Goal: Information Seeking & Learning: Learn about a topic

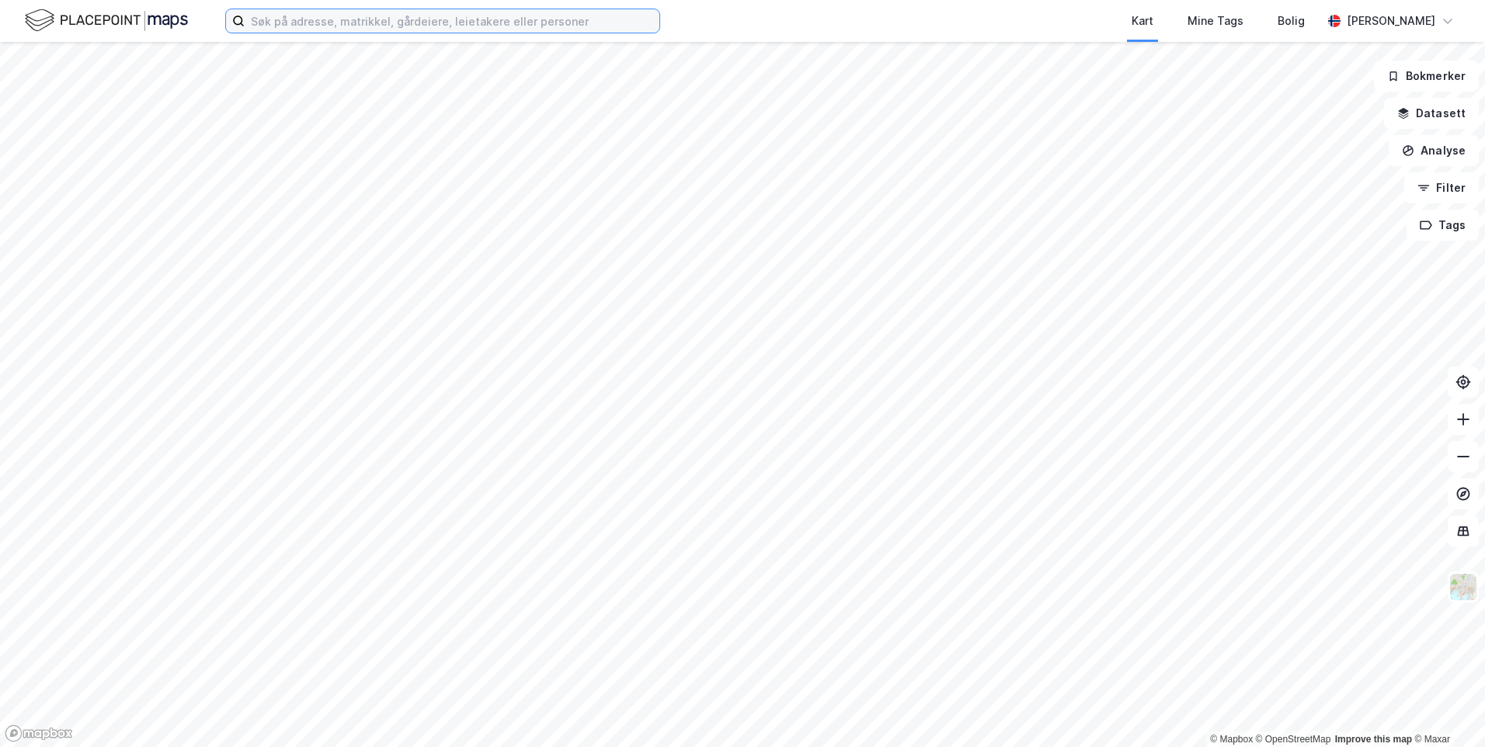
click at [492, 19] on input at bounding box center [452, 20] width 415 height 23
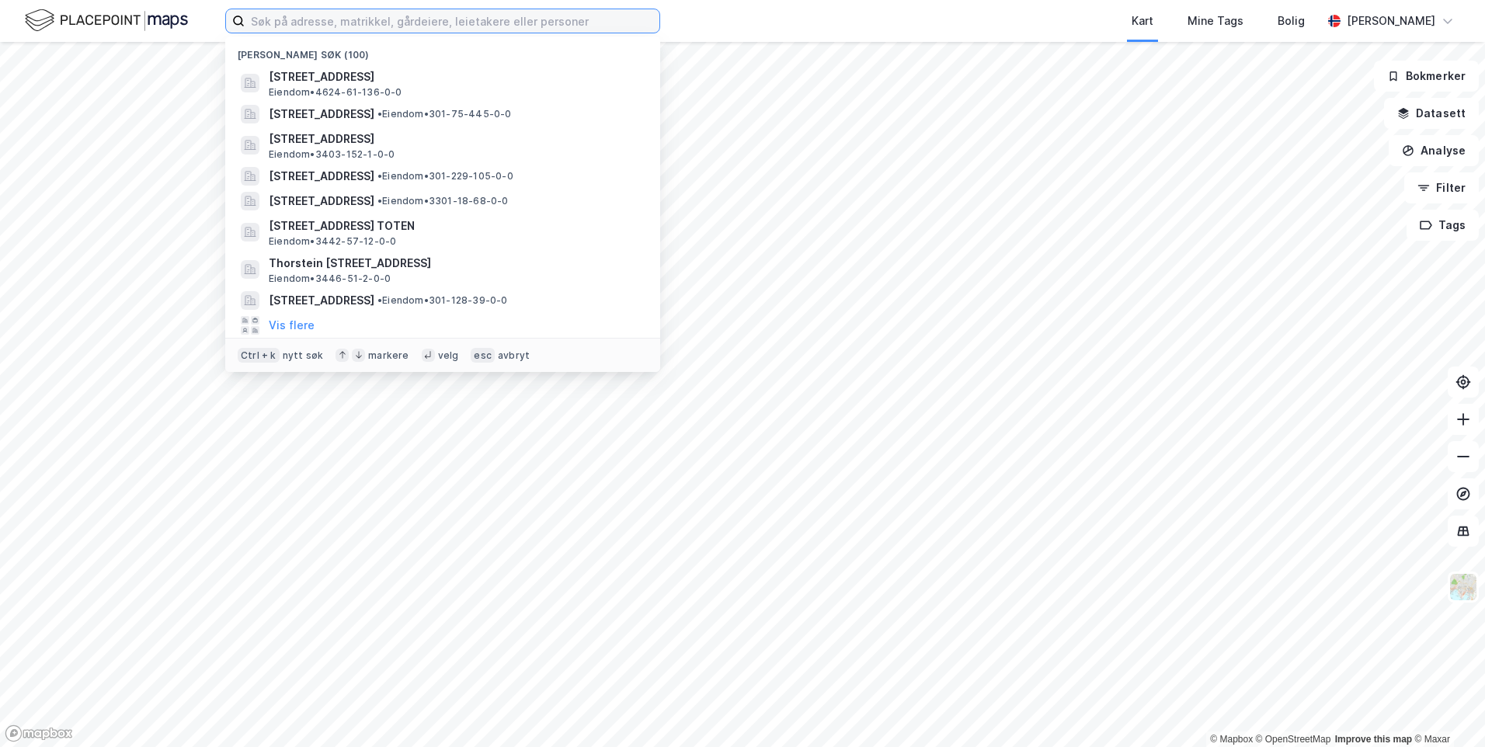
paste input "[PERSON_NAME] vei 3"
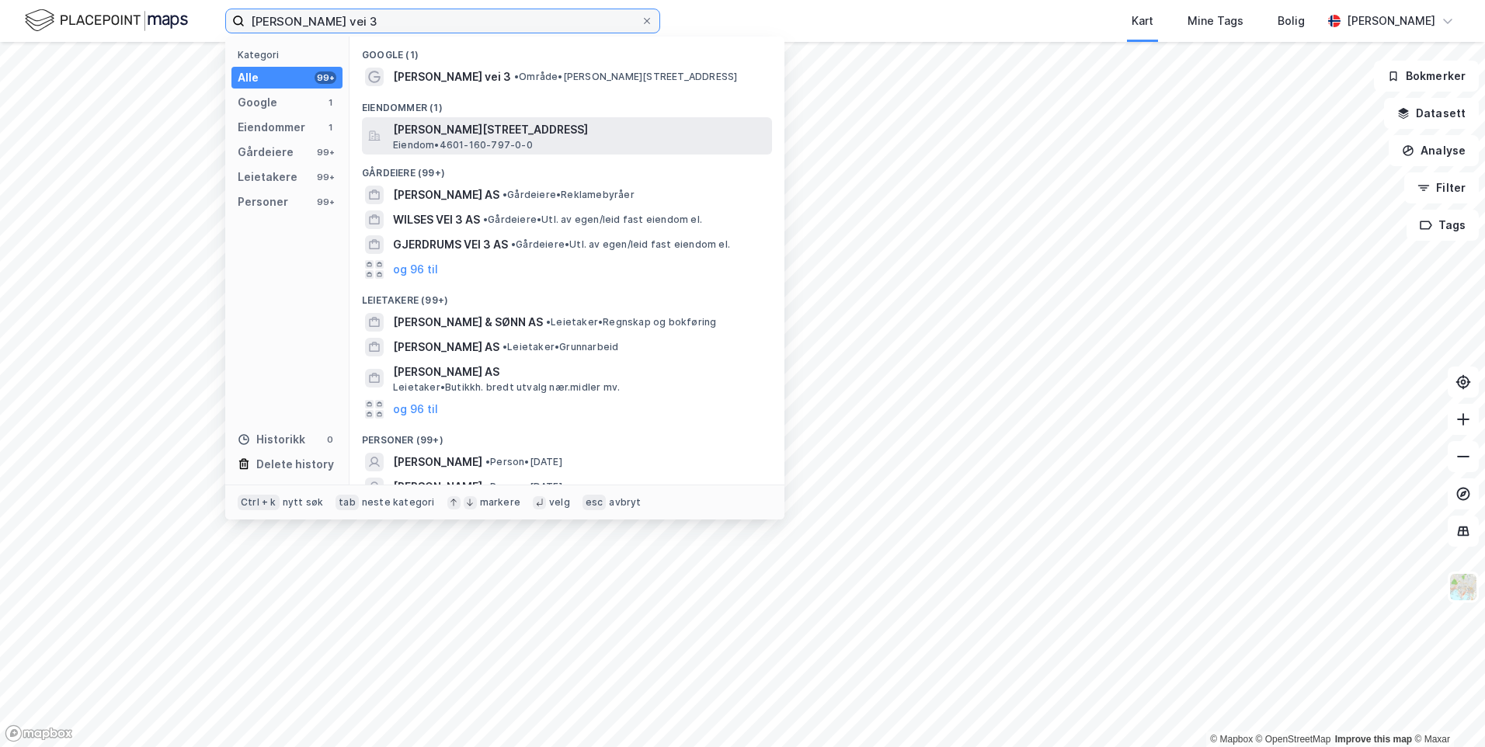
type input "[PERSON_NAME] vei 3"
click at [578, 125] on span "[PERSON_NAME][STREET_ADDRESS]" at bounding box center [579, 129] width 373 height 19
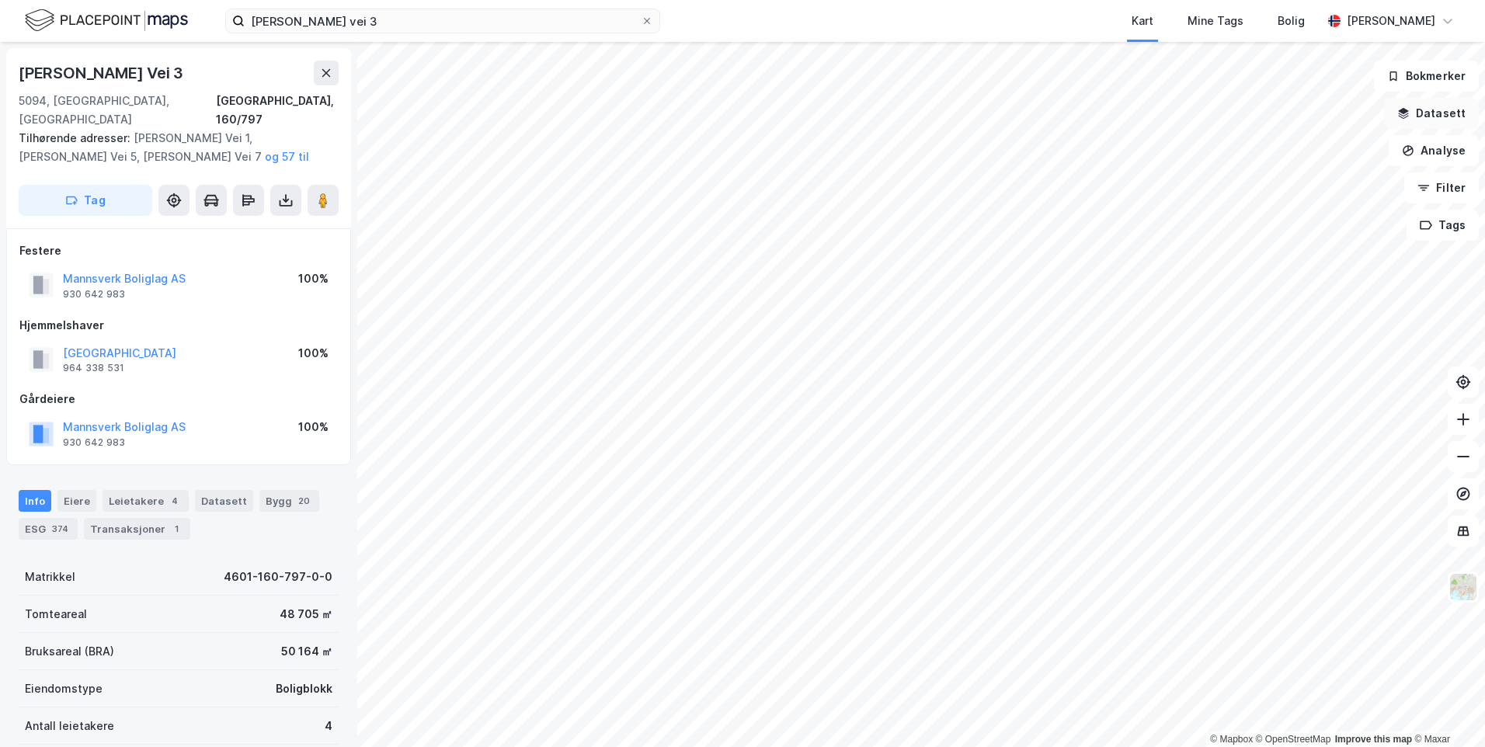
click at [1441, 114] on button "Datasett" at bounding box center [1431, 113] width 95 height 31
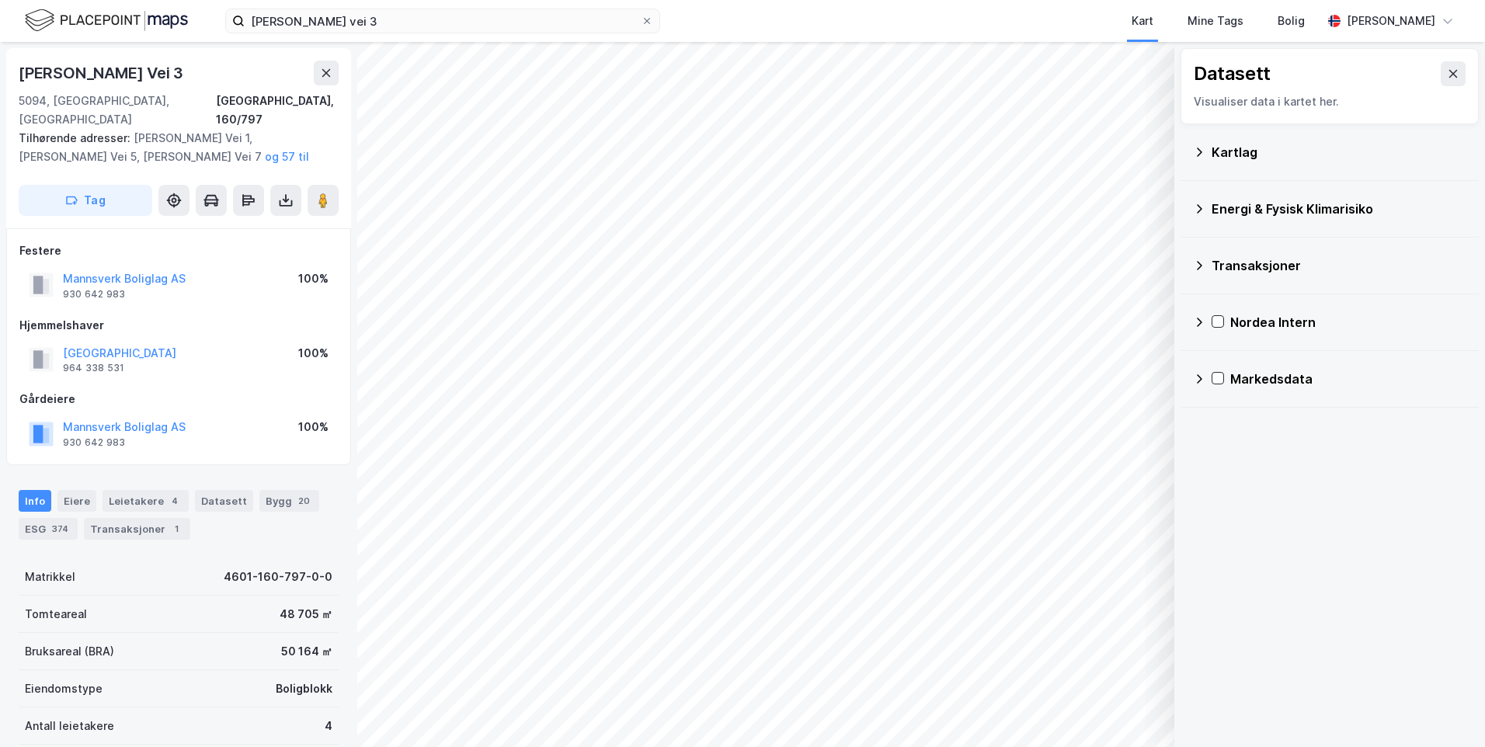
click at [1237, 157] on div "Kartlag" at bounding box center [1339, 152] width 255 height 19
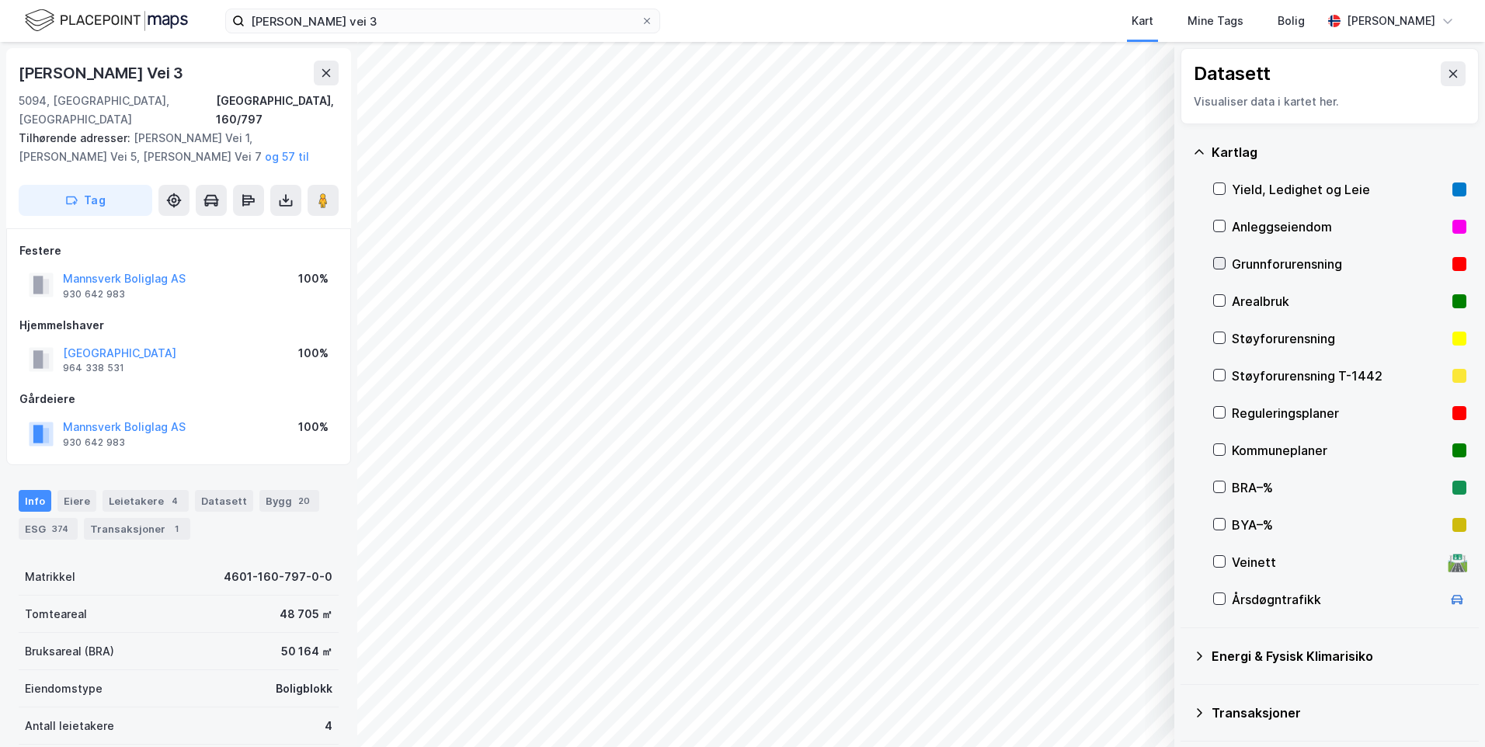
click at [1223, 264] on icon at bounding box center [1219, 263] width 11 height 11
click at [1205, 152] on icon at bounding box center [1199, 152] width 12 height 12
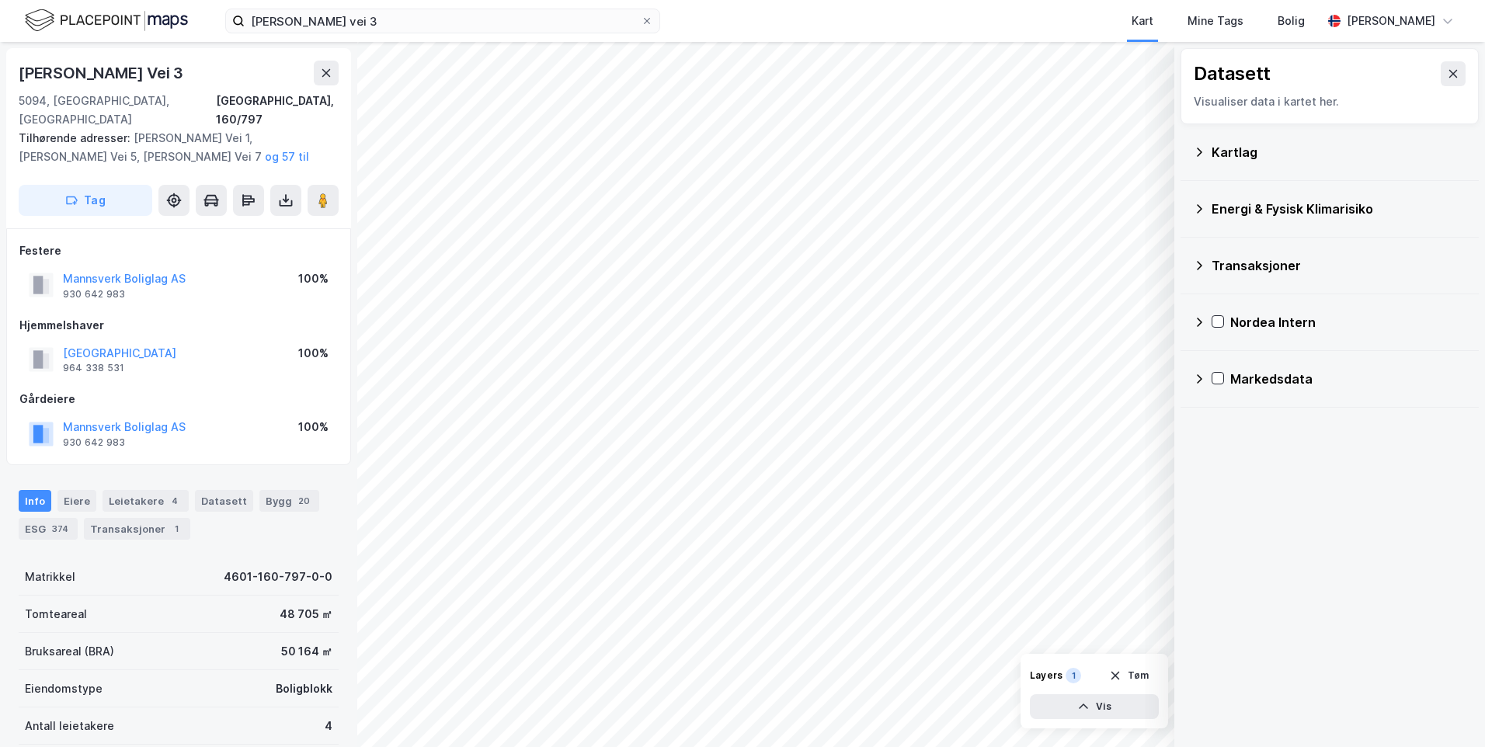
click at [1203, 205] on icon at bounding box center [1199, 209] width 12 height 12
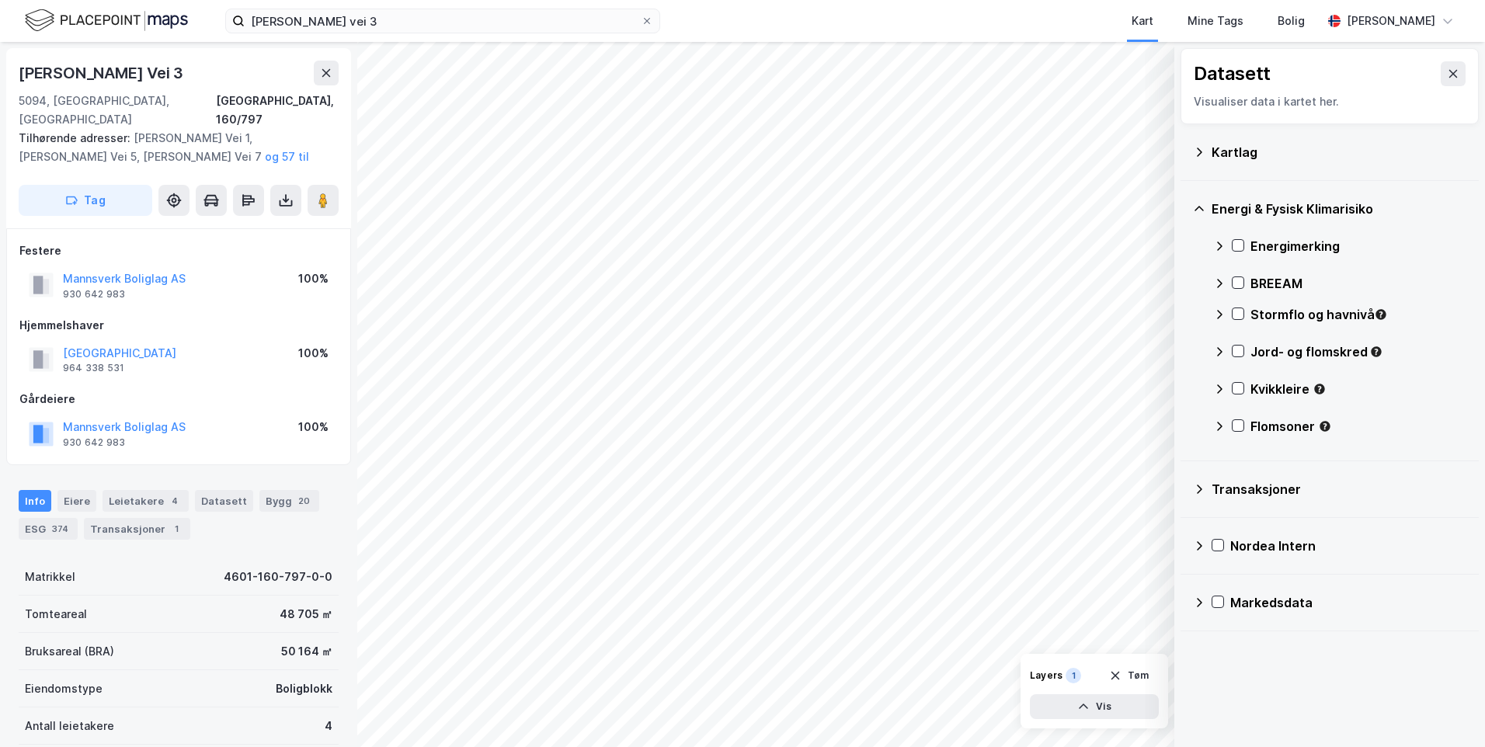
click at [1222, 245] on icon at bounding box center [1220, 246] width 12 height 12
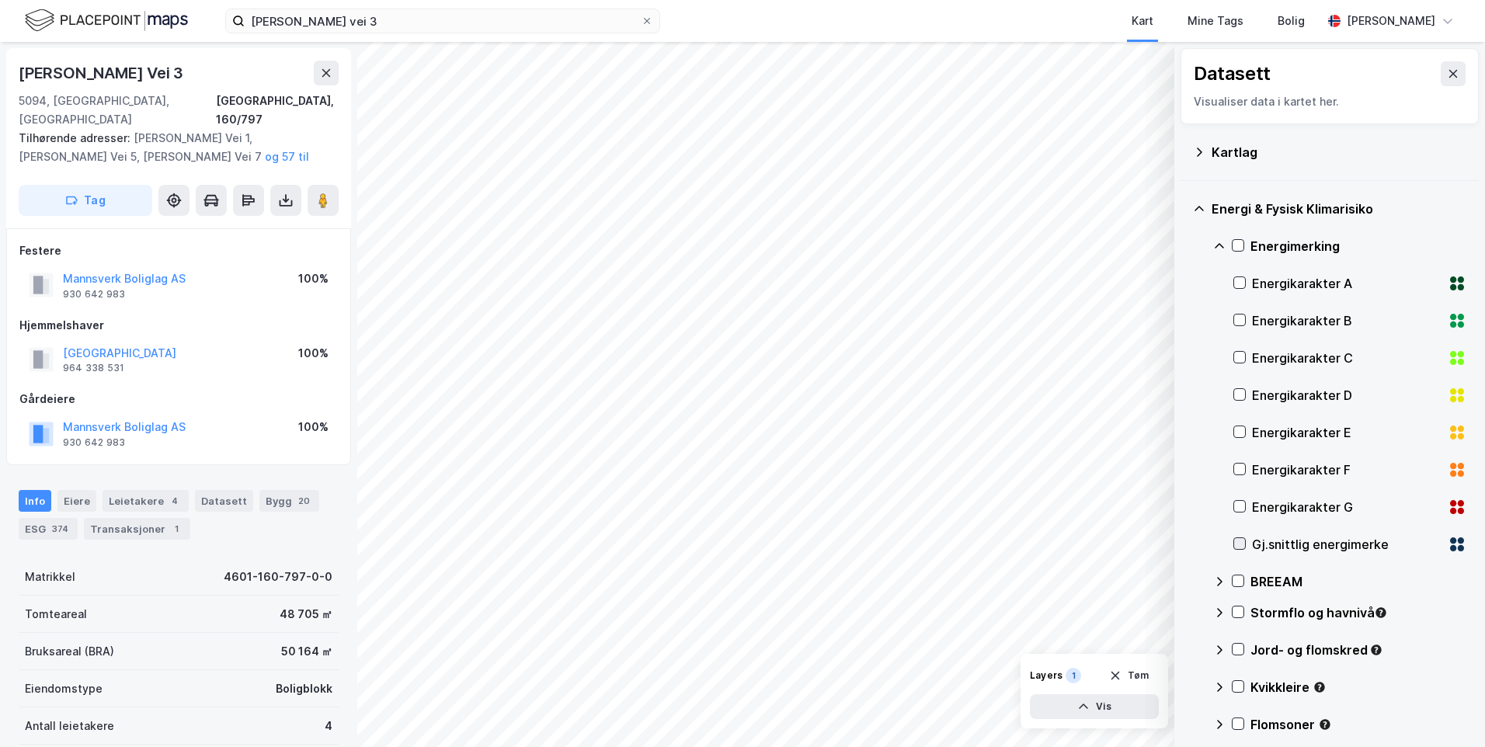
click at [1239, 545] on icon at bounding box center [1240, 543] width 11 height 11
click at [1217, 245] on icon at bounding box center [1220, 246] width 12 height 12
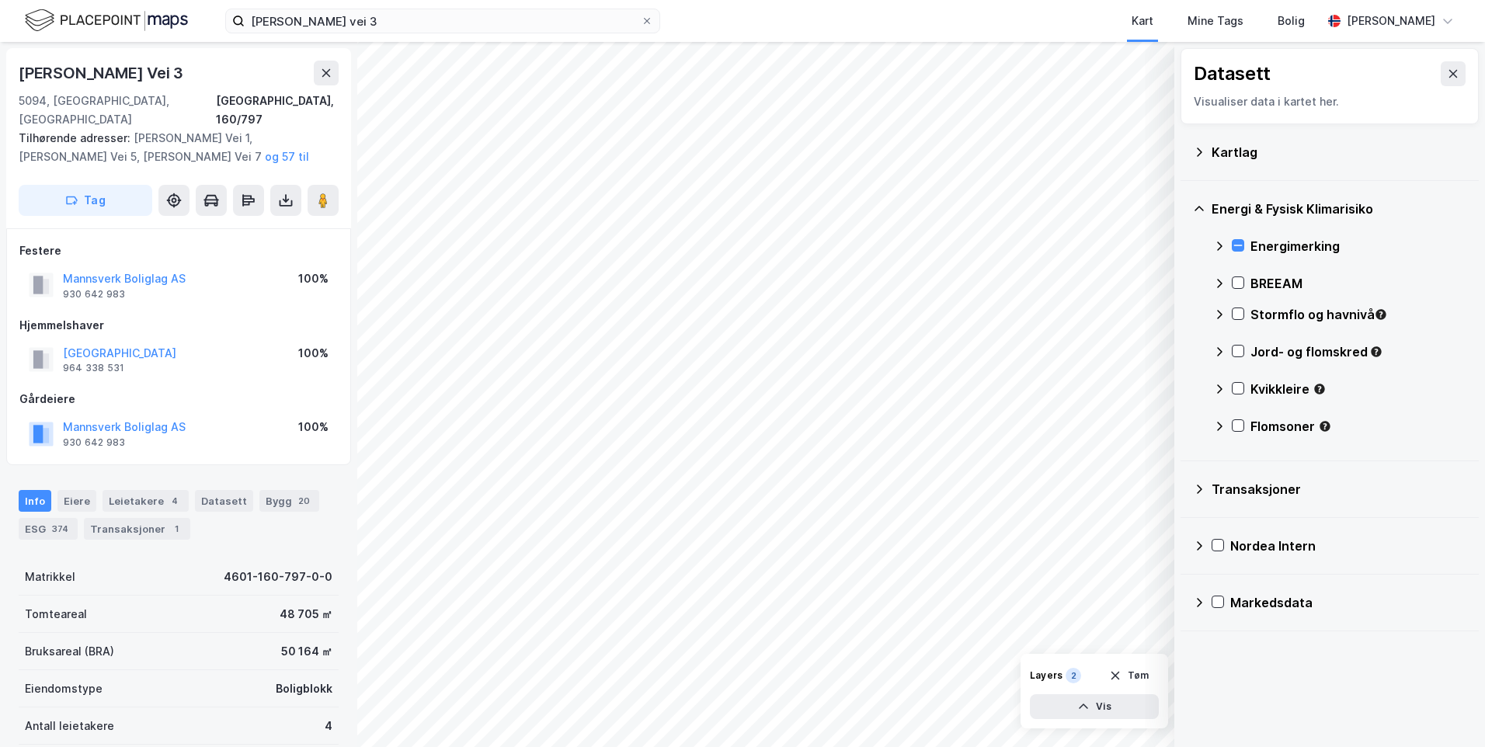
click at [1194, 207] on icon at bounding box center [1199, 209] width 12 height 12
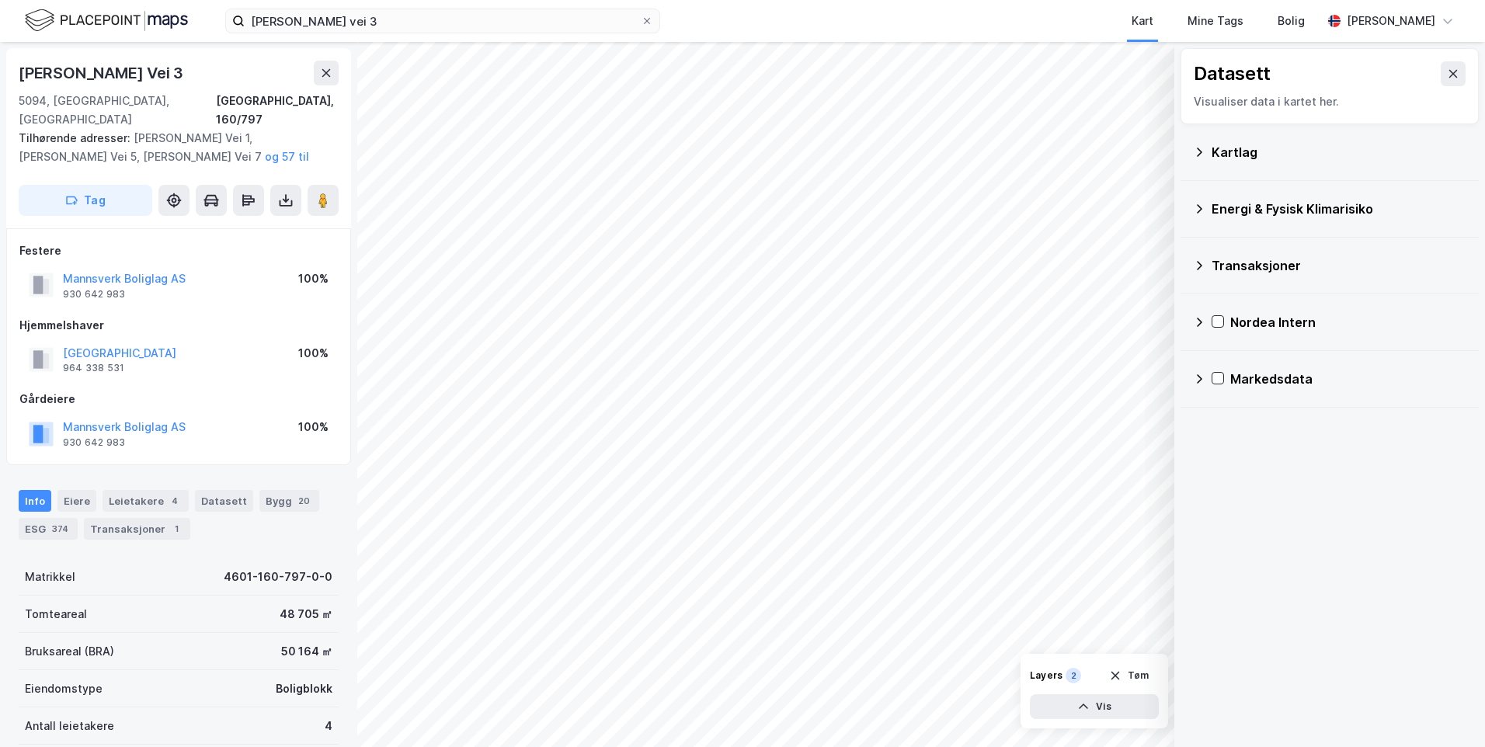
click at [1204, 207] on icon at bounding box center [1199, 209] width 12 height 12
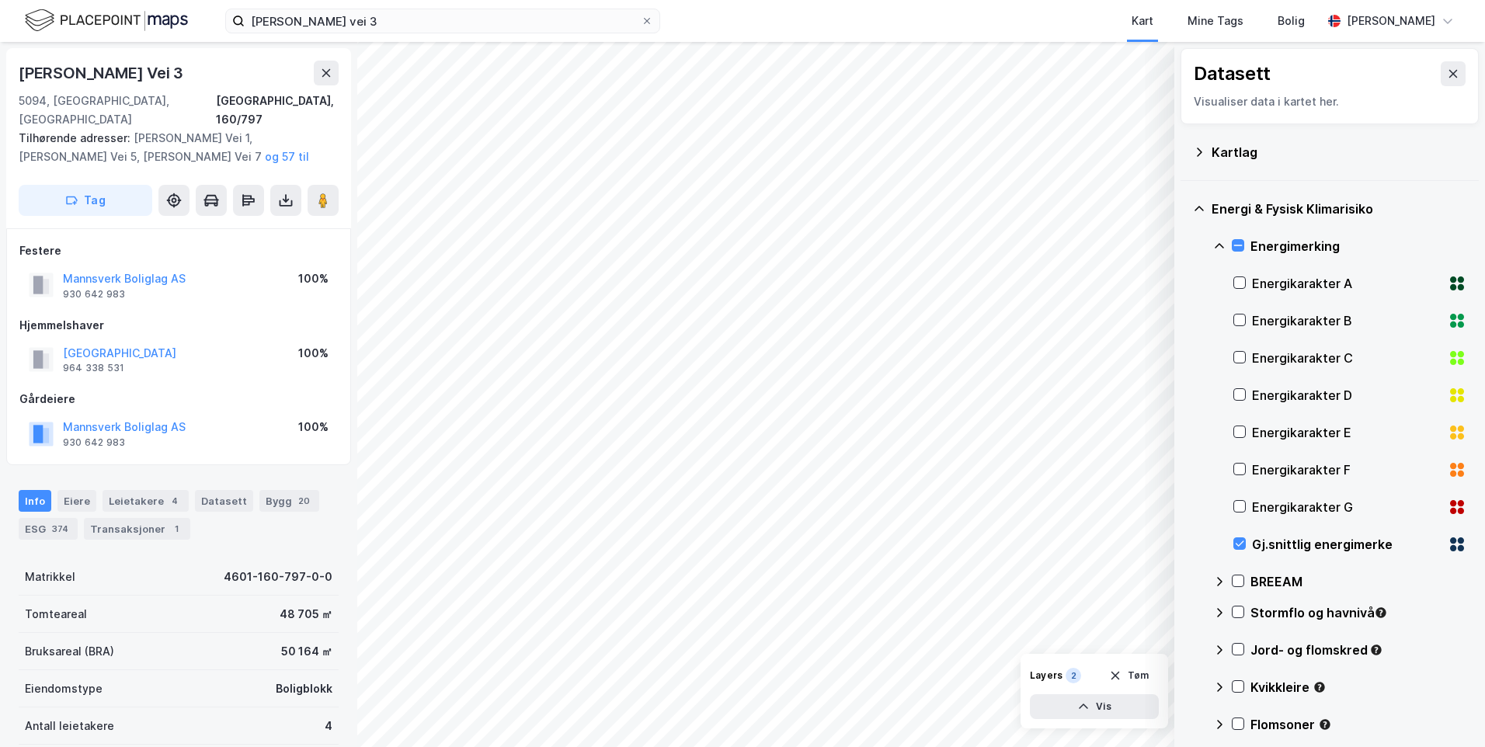
click at [1217, 246] on icon at bounding box center [1219, 245] width 9 height 5
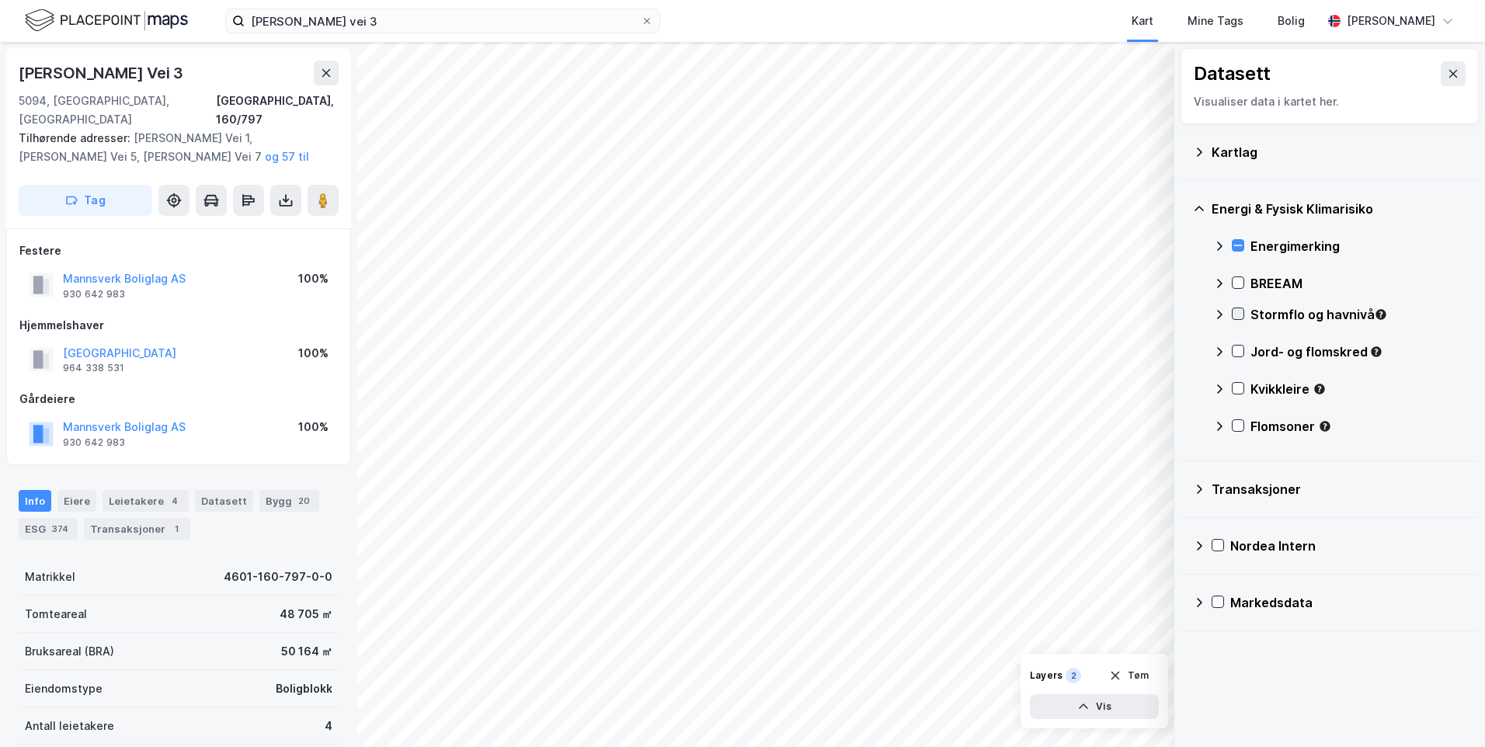
click at [1237, 310] on icon at bounding box center [1238, 313] width 11 height 11
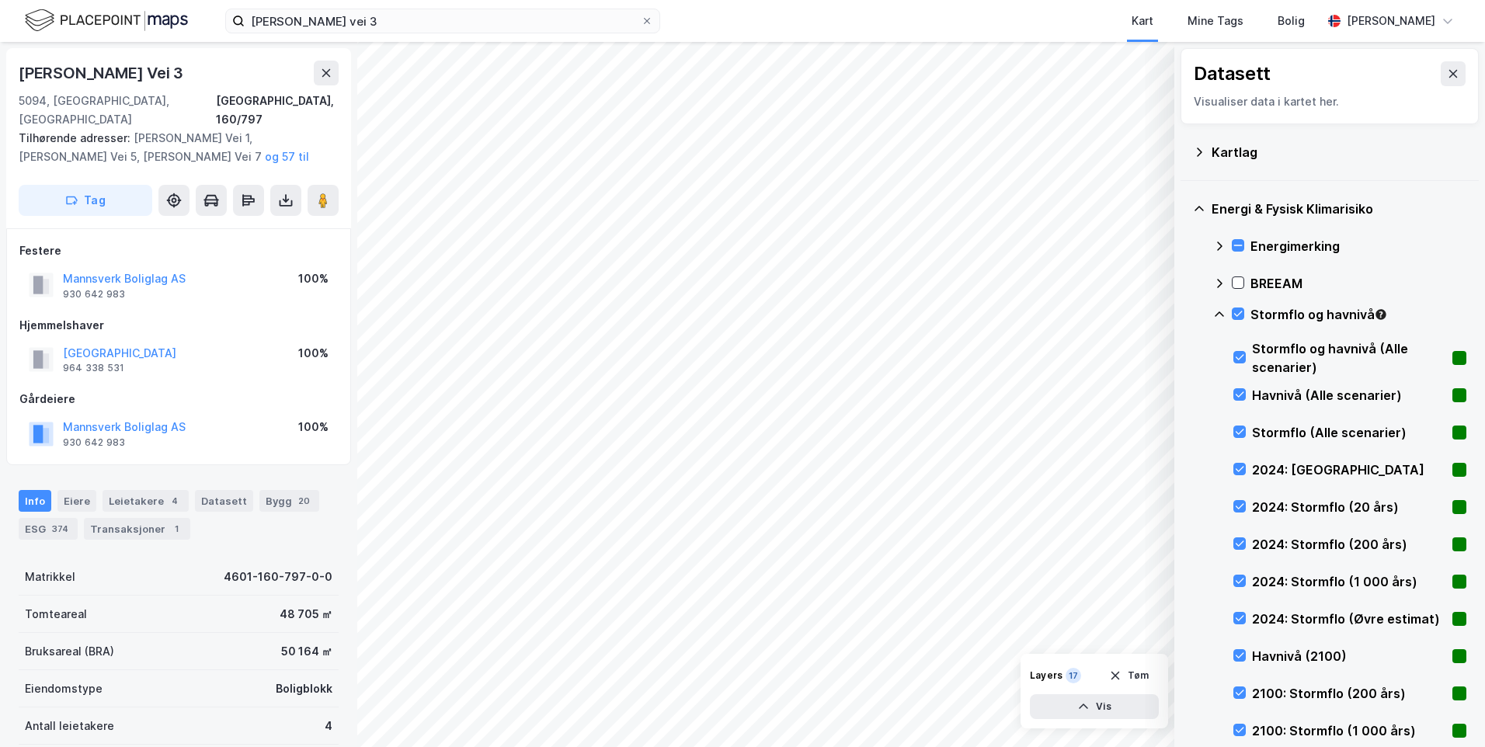
click at [1217, 312] on icon at bounding box center [1220, 314] width 12 height 12
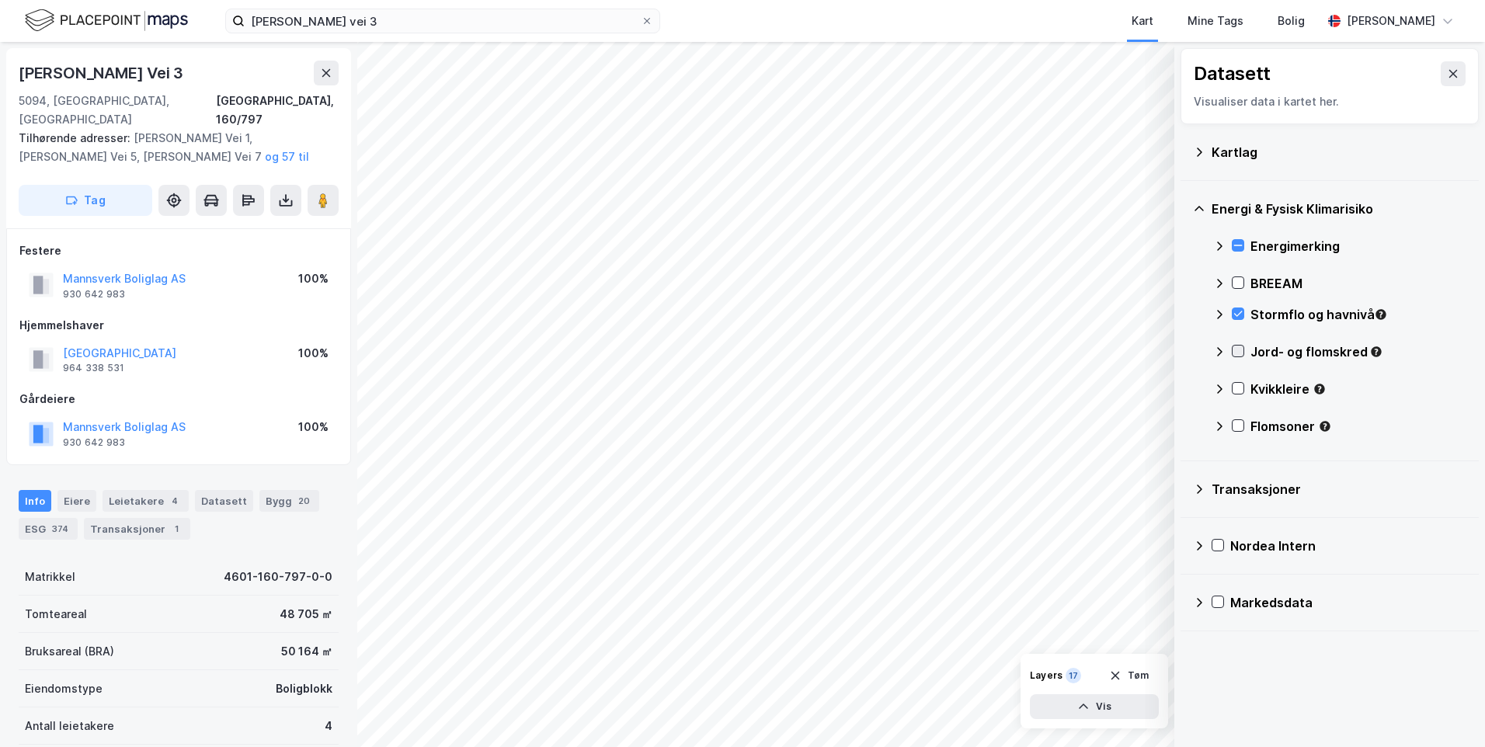
click at [1242, 352] on icon at bounding box center [1238, 351] width 11 height 11
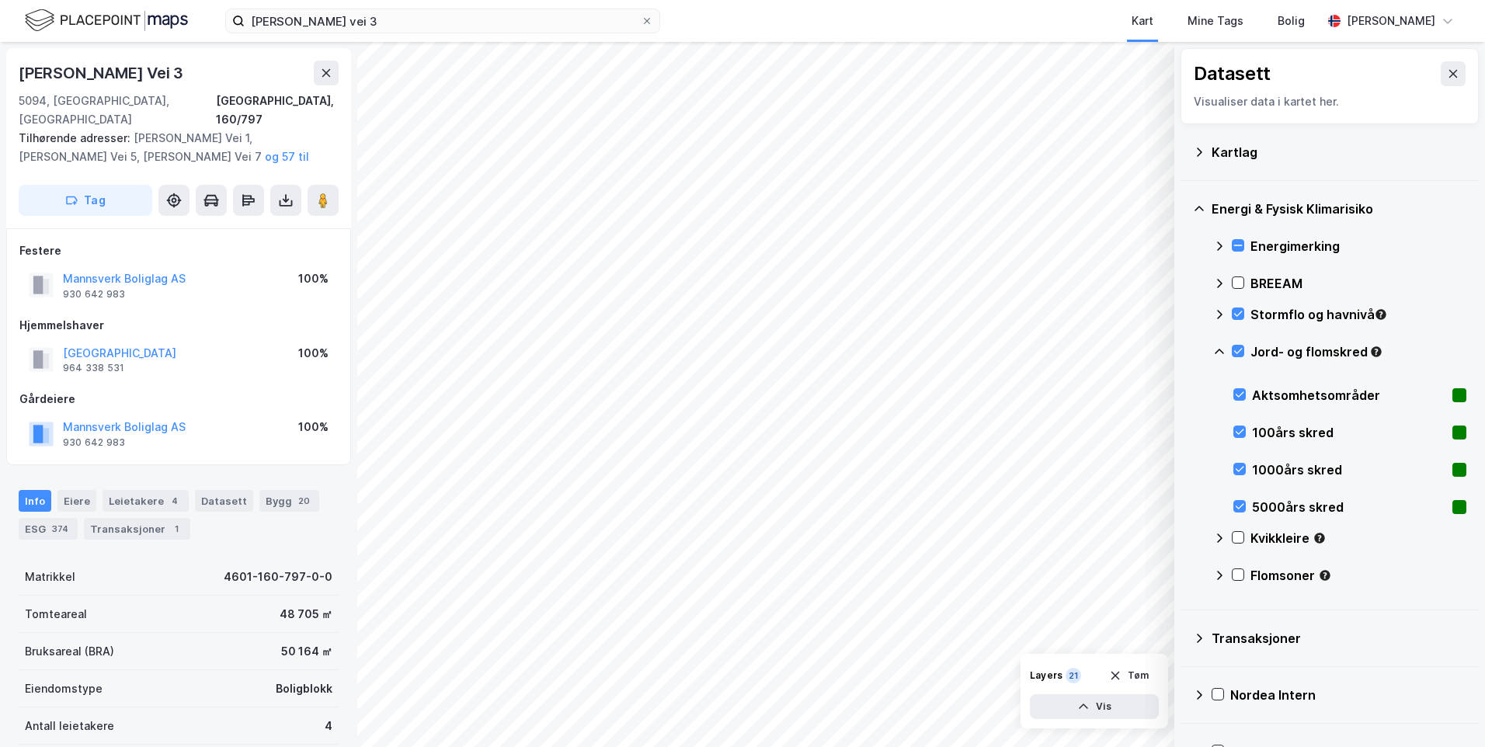
click at [1219, 349] on icon at bounding box center [1220, 352] width 12 height 12
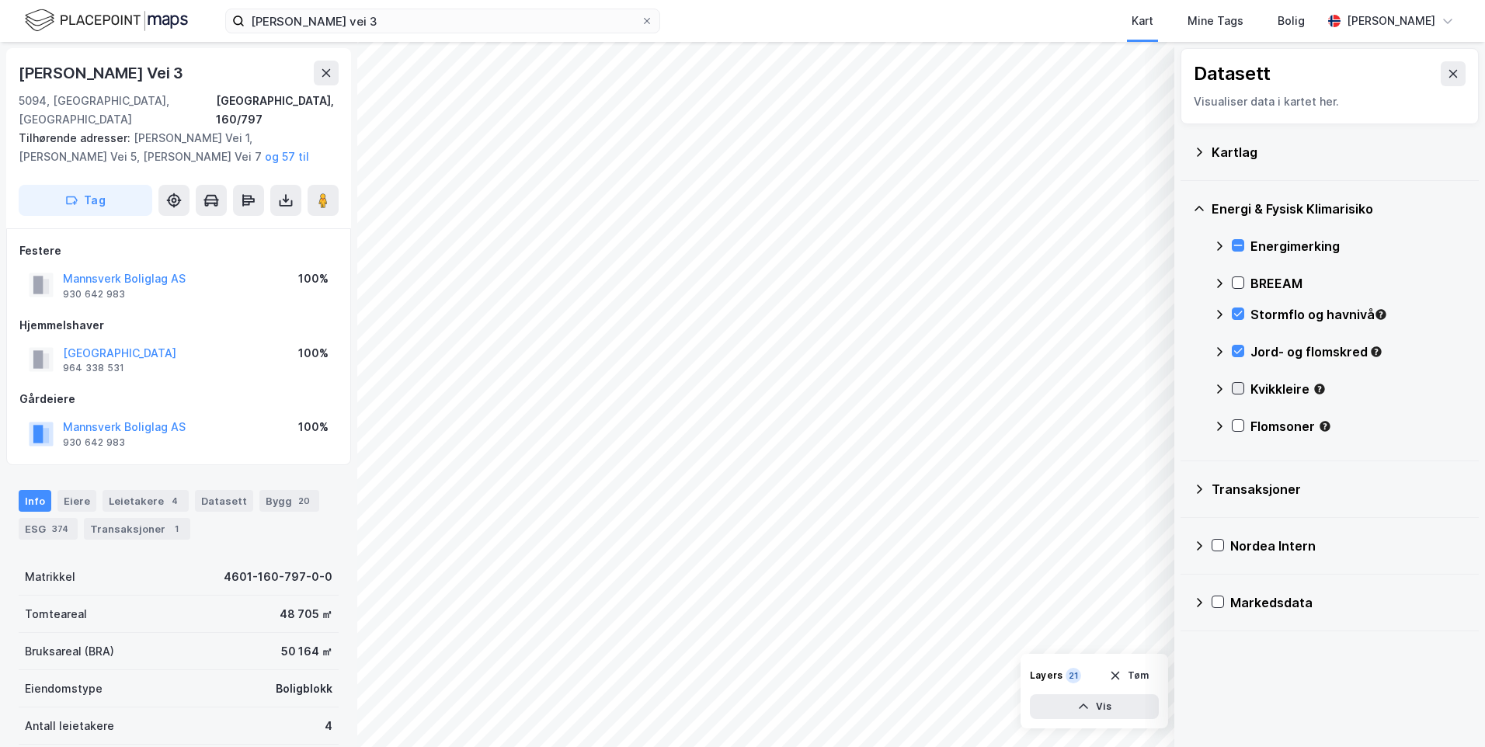
click at [1240, 387] on icon at bounding box center [1238, 388] width 11 height 11
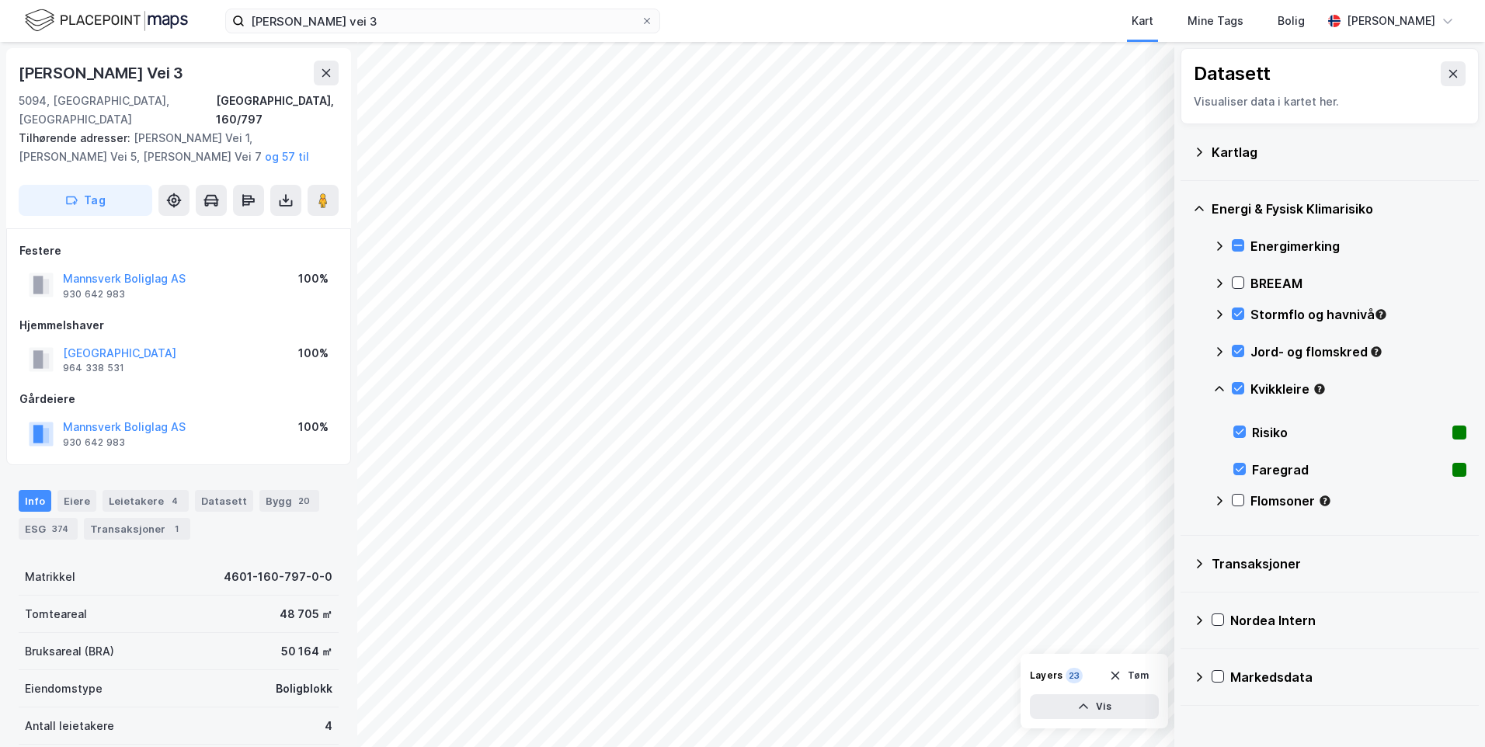
click at [1219, 384] on icon at bounding box center [1220, 389] width 12 height 12
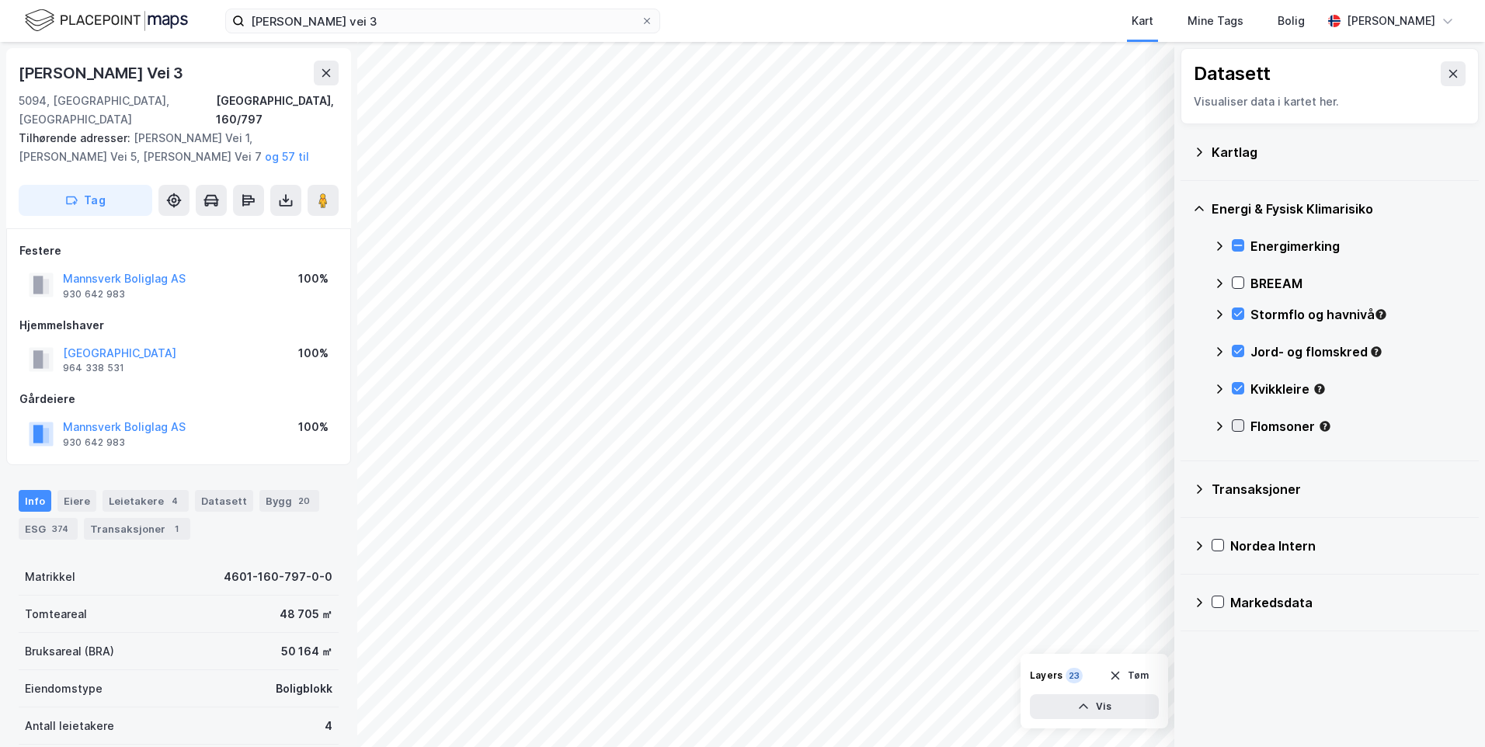
click at [1244, 427] on div at bounding box center [1238, 426] width 12 height 12
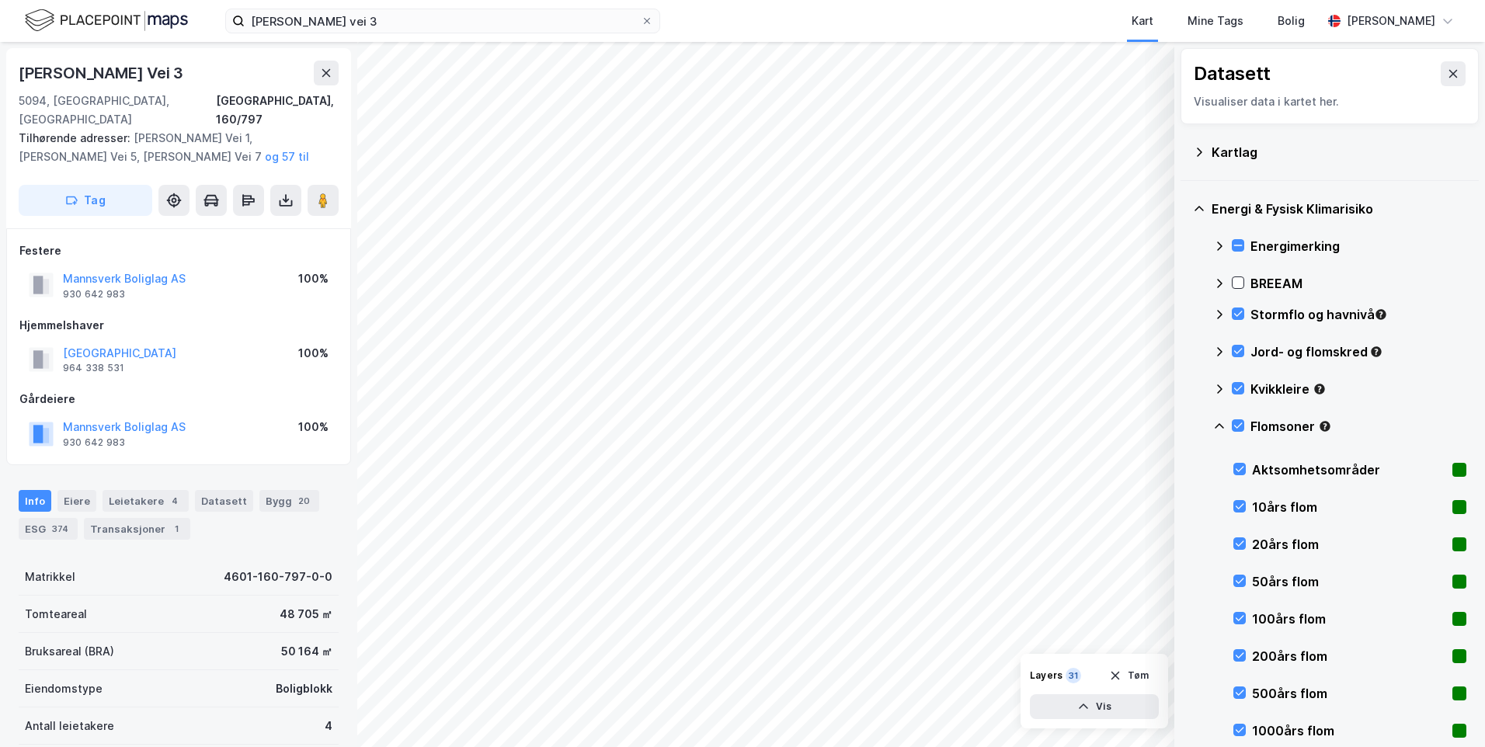
click at [1217, 427] on icon at bounding box center [1219, 425] width 9 height 5
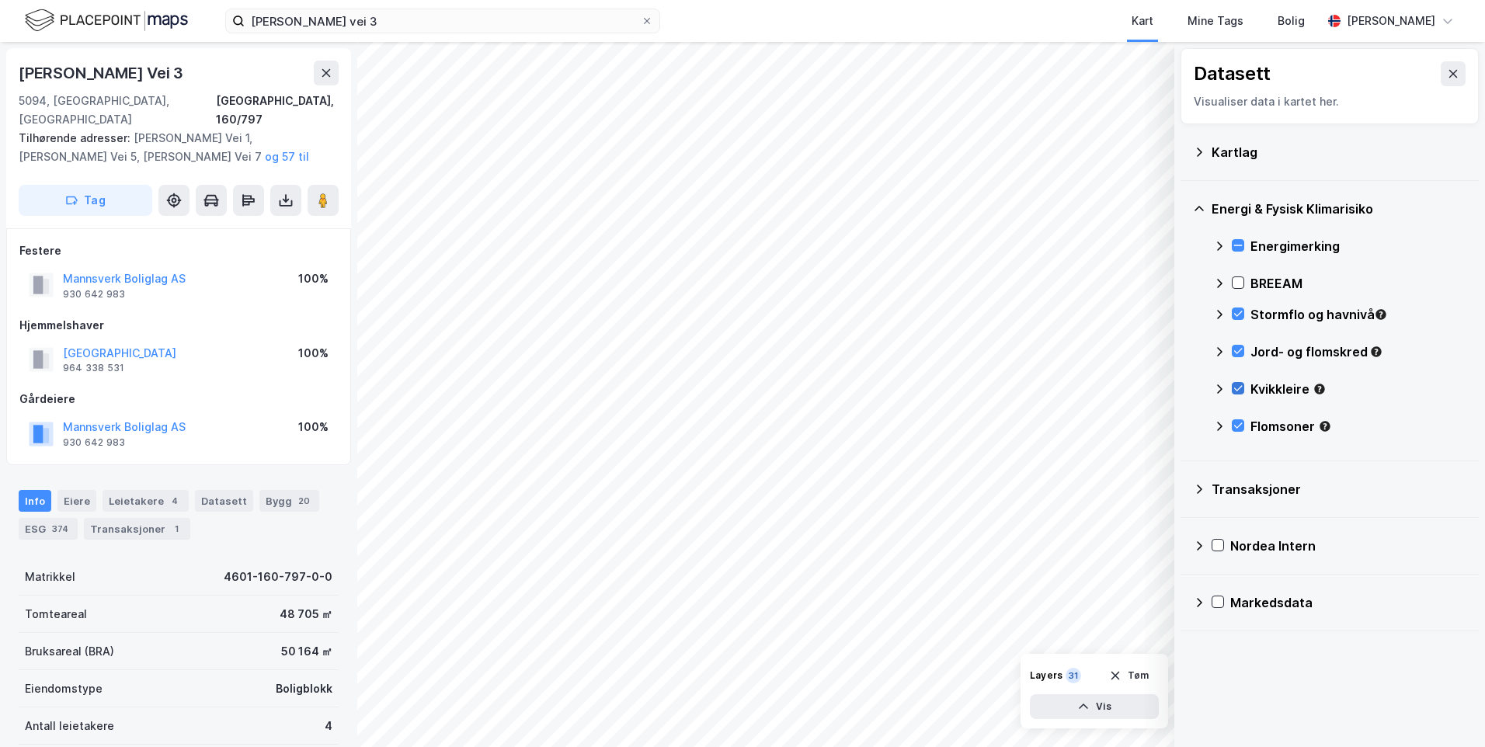
click at [1237, 384] on icon at bounding box center [1238, 388] width 11 height 11
click at [1234, 427] on icon at bounding box center [1238, 425] width 11 height 11
click at [1235, 343] on div "Jord- og flomskred" at bounding box center [1340, 358] width 253 height 37
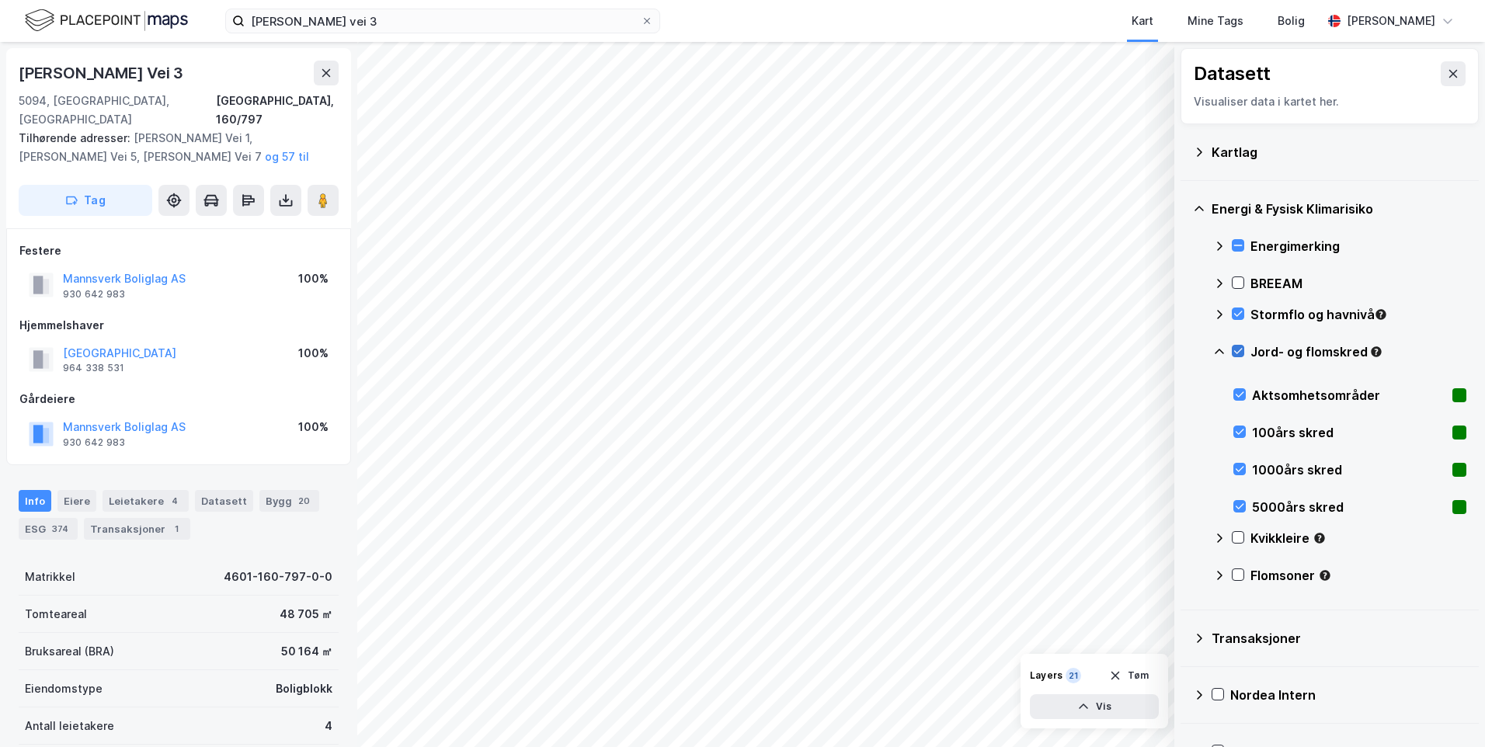
click at [1237, 353] on div "Jord- og flomskred" at bounding box center [1340, 358] width 253 height 37
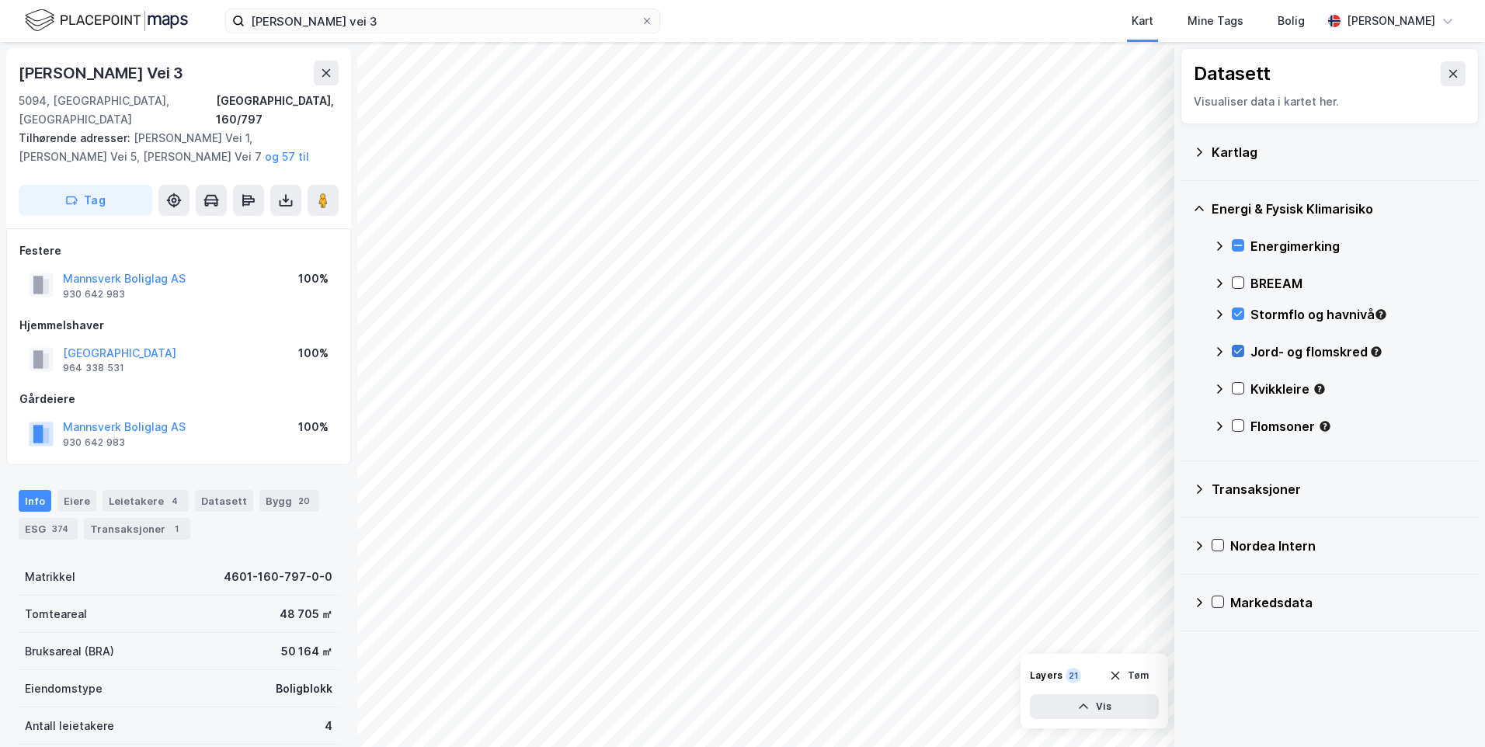
click at [1238, 350] on icon at bounding box center [1238, 351] width 11 height 11
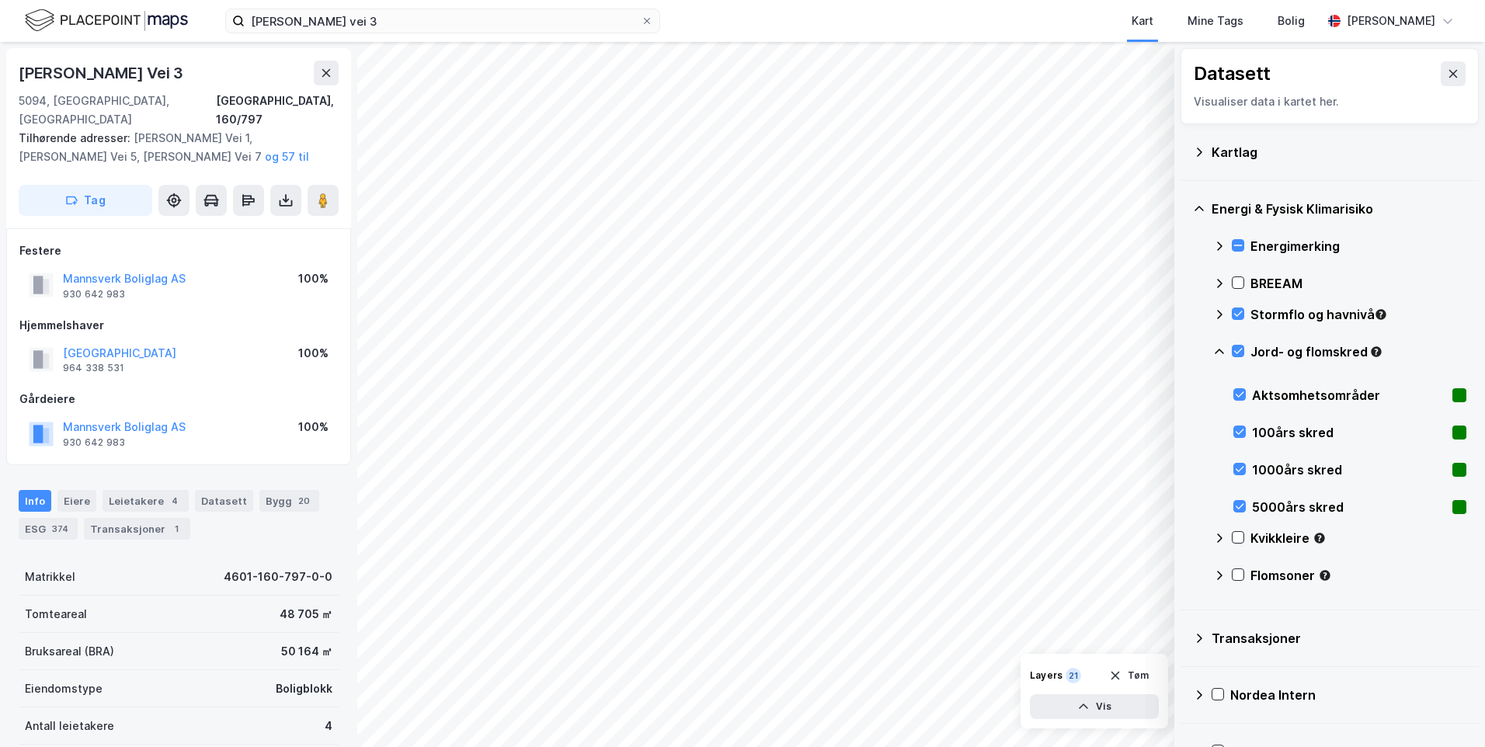
click at [1214, 347] on icon at bounding box center [1220, 352] width 12 height 12
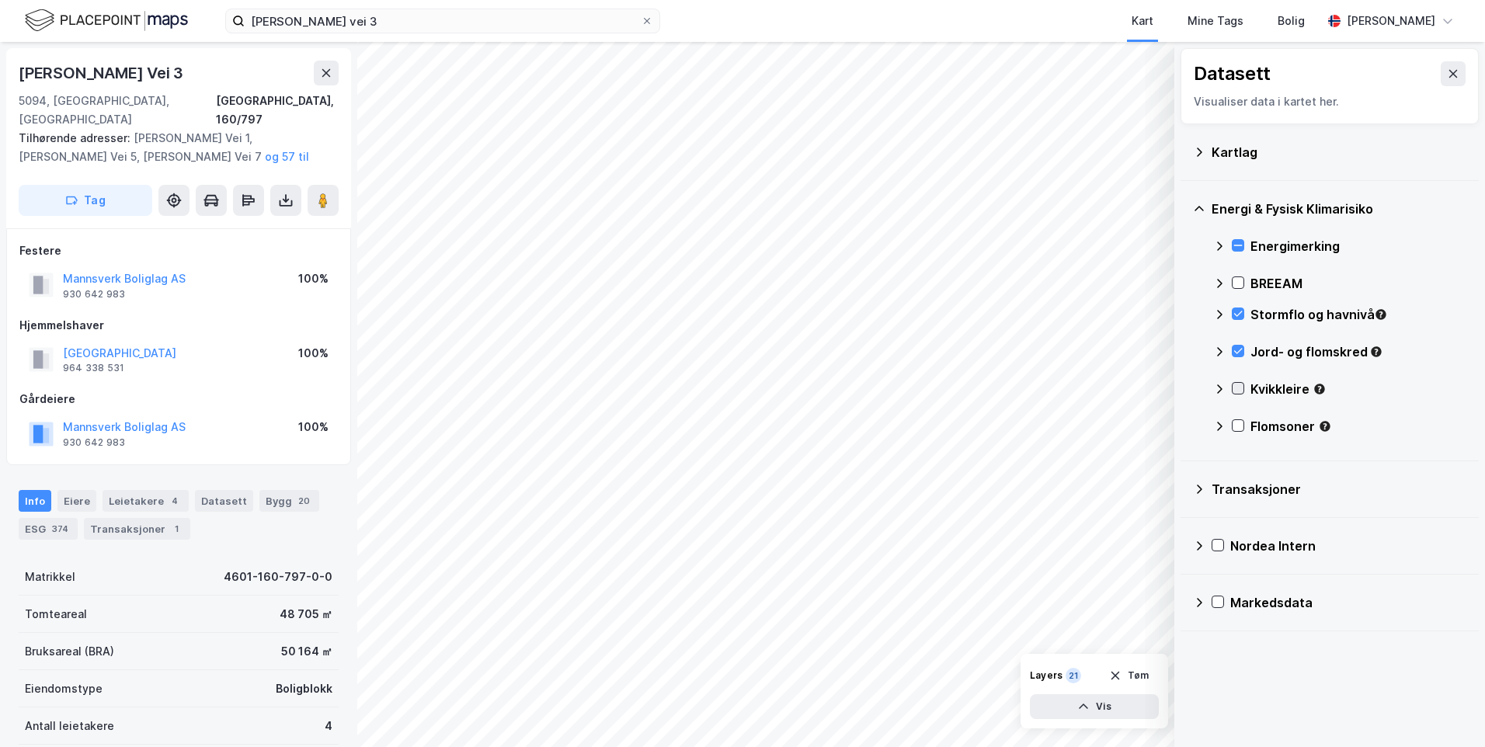
click at [1238, 388] on icon at bounding box center [1238, 388] width 11 height 11
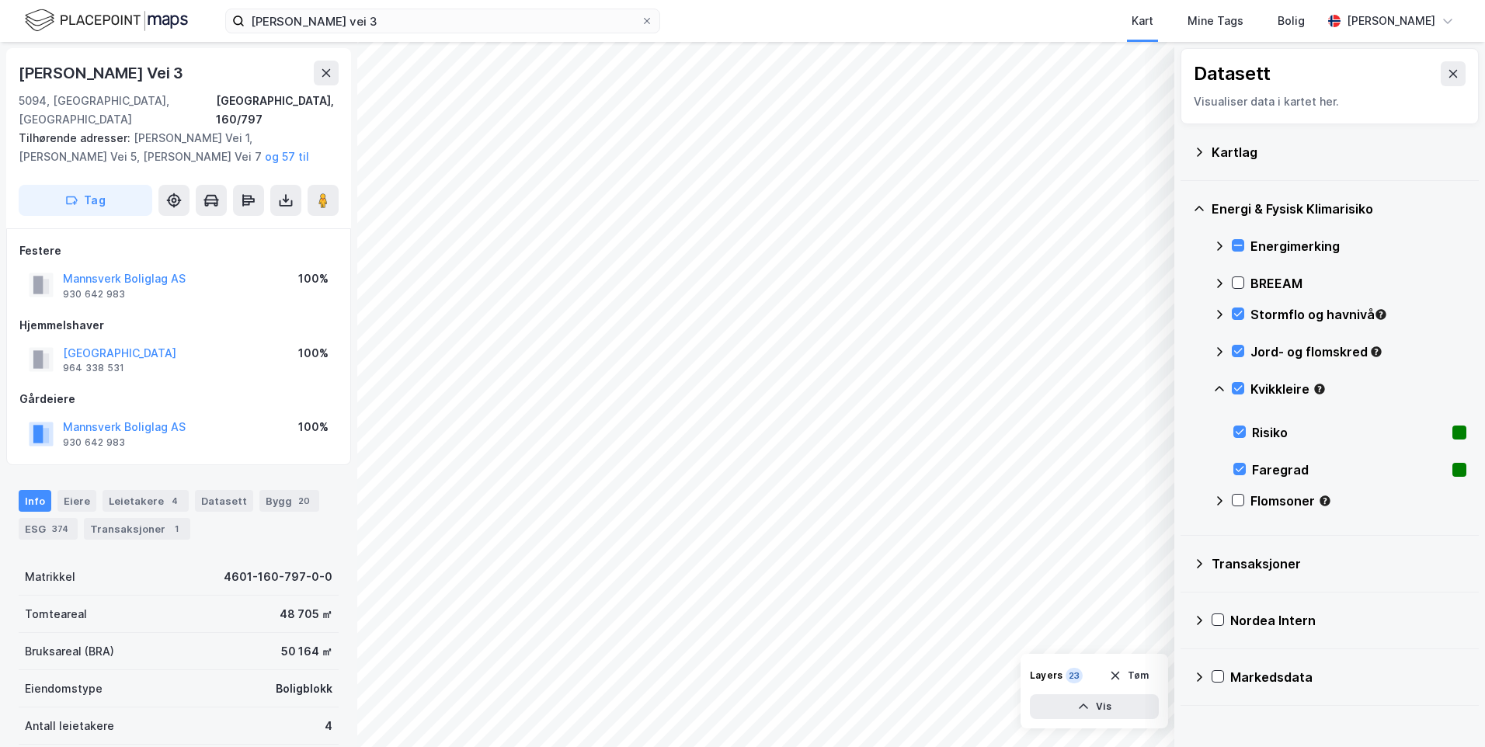
click at [1217, 384] on icon at bounding box center [1220, 389] width 12 height 12
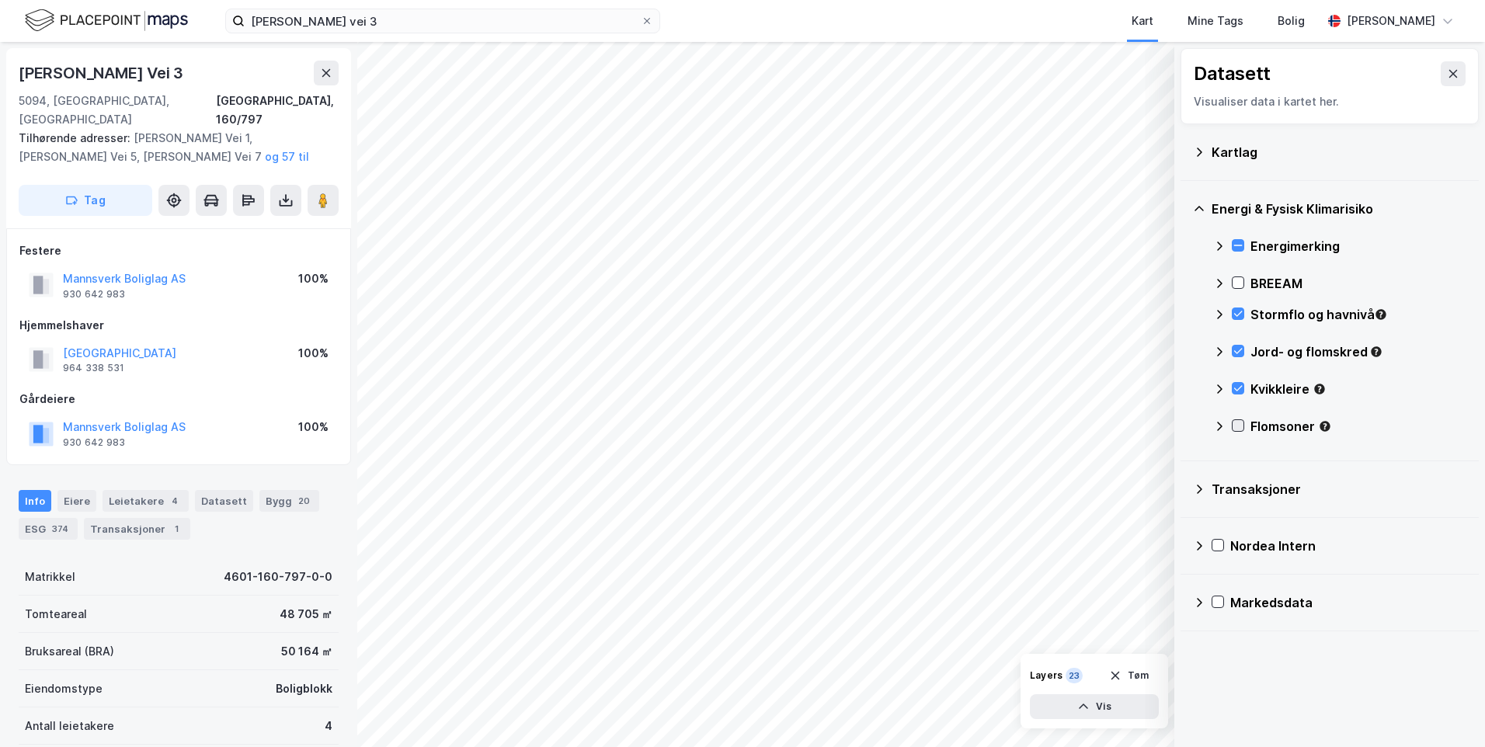
click at [1237, 423] on icon at bounding box center [1238, 425] width 11 height 11
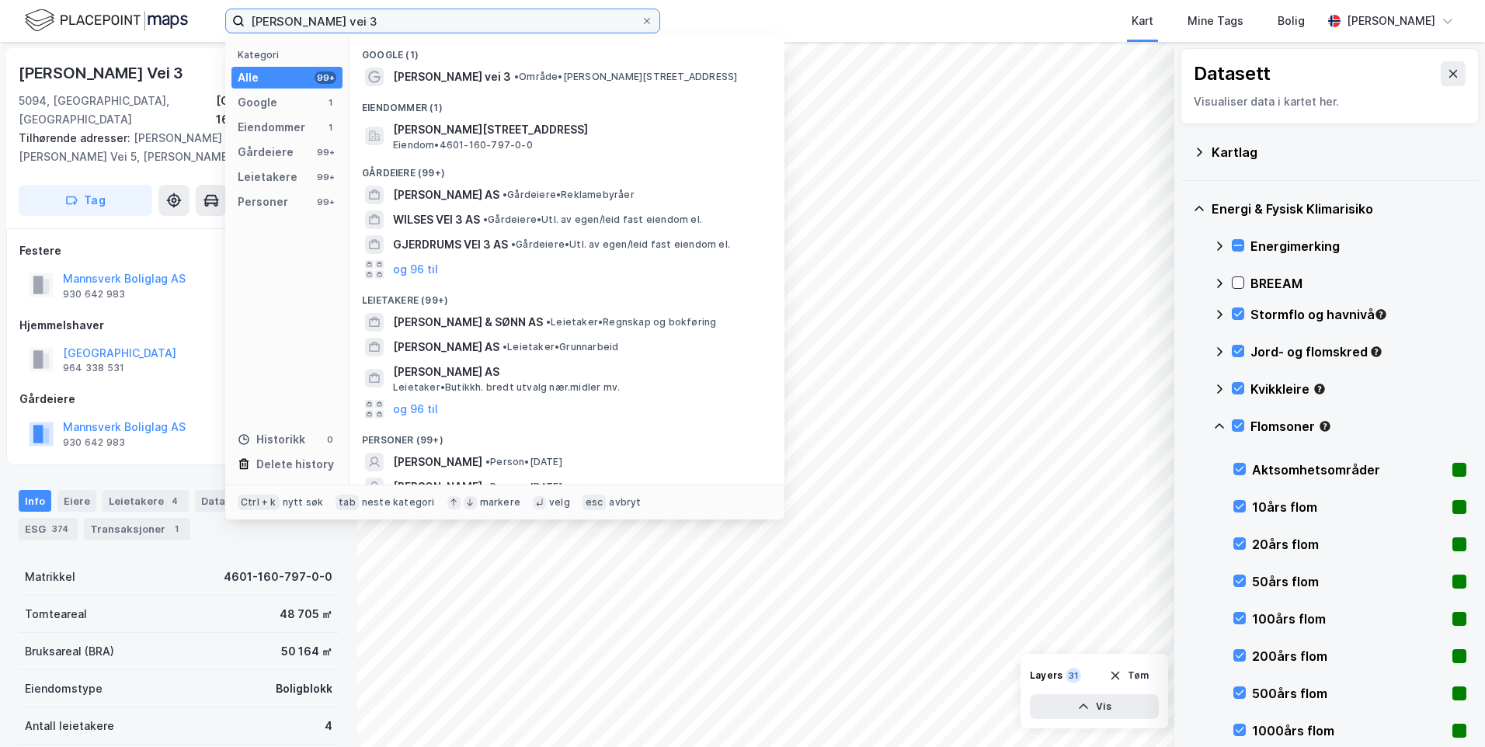
click at [544, 23] on input "[PERSON_NAME] vei 3" at bounding box center [443, 20] width 396 height 23
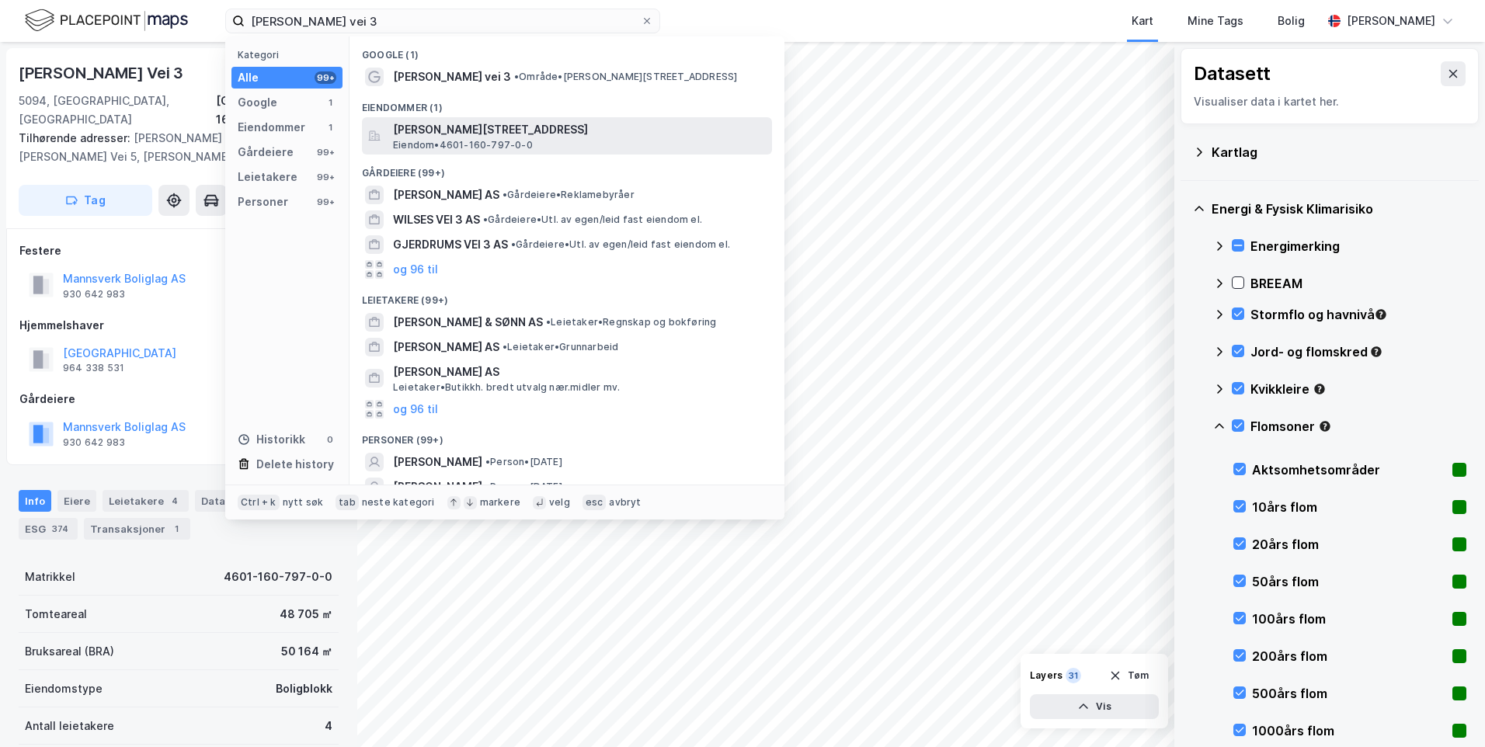
click at [575, 128] on span "[PERSON_NAME][STREET_ADDRESS]" at bounding box center [579, 129] width 373 height 19
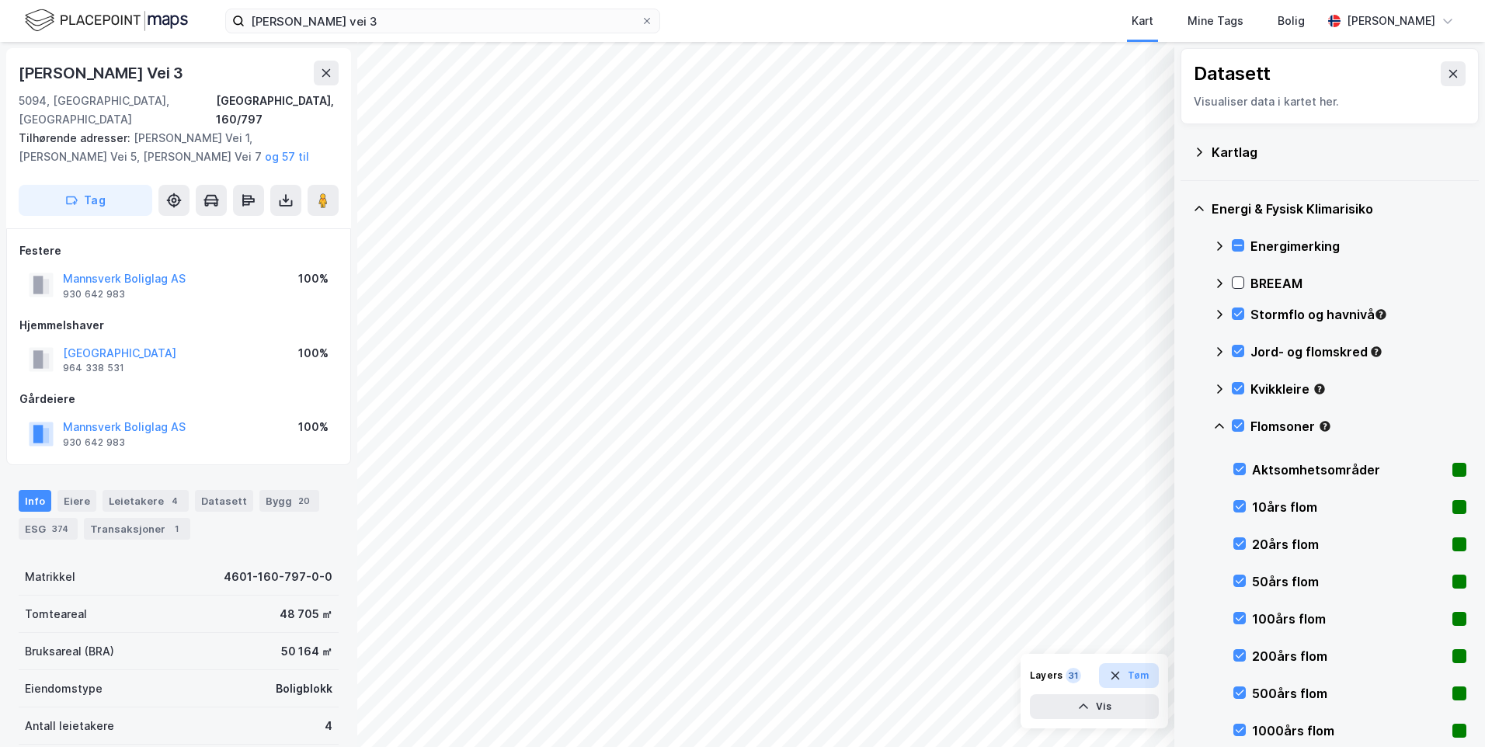
click at [1144, 675] on button "Tøm" at bounding box center [1129, 675] width 60 height 25
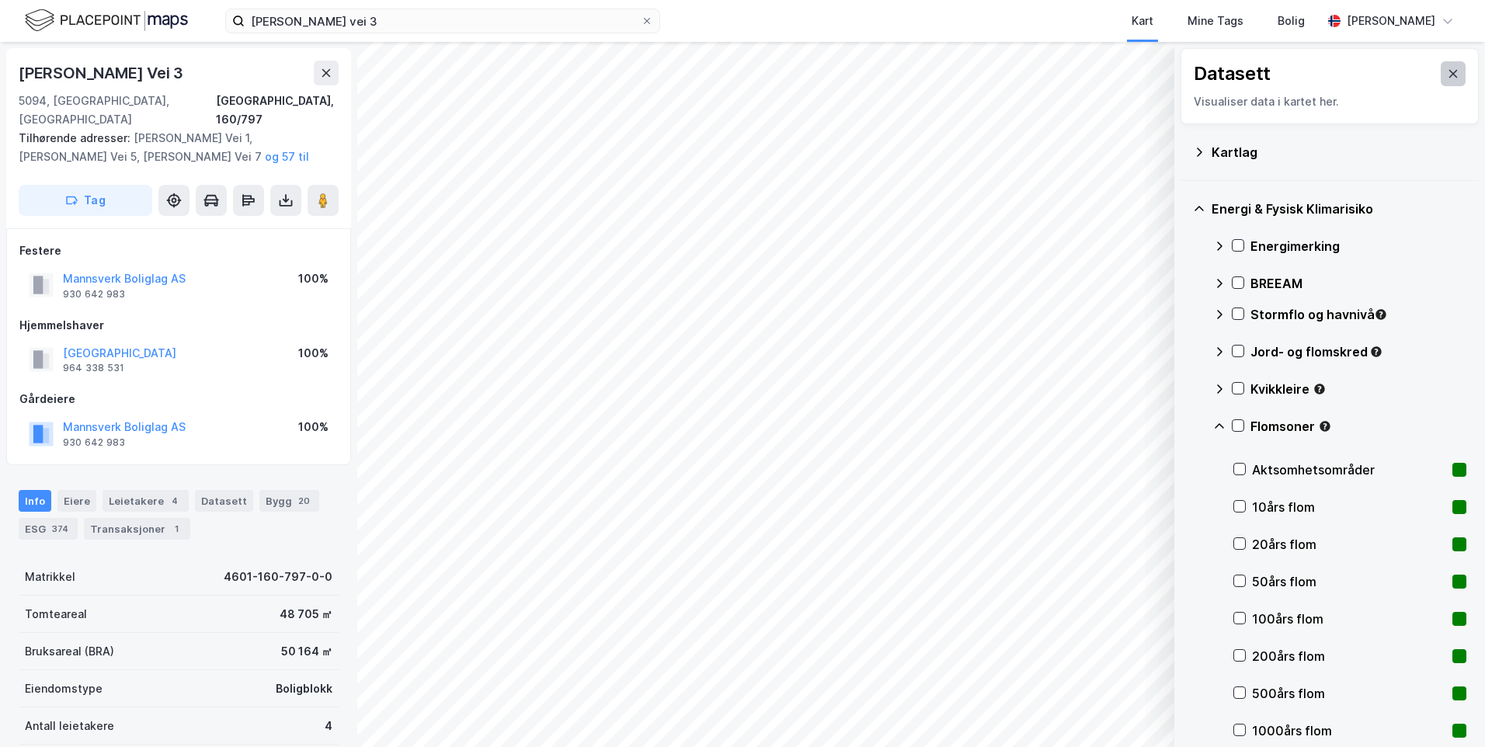
click at [1449, 71] on button at bounding box center [1453, 73] width 25 height 25
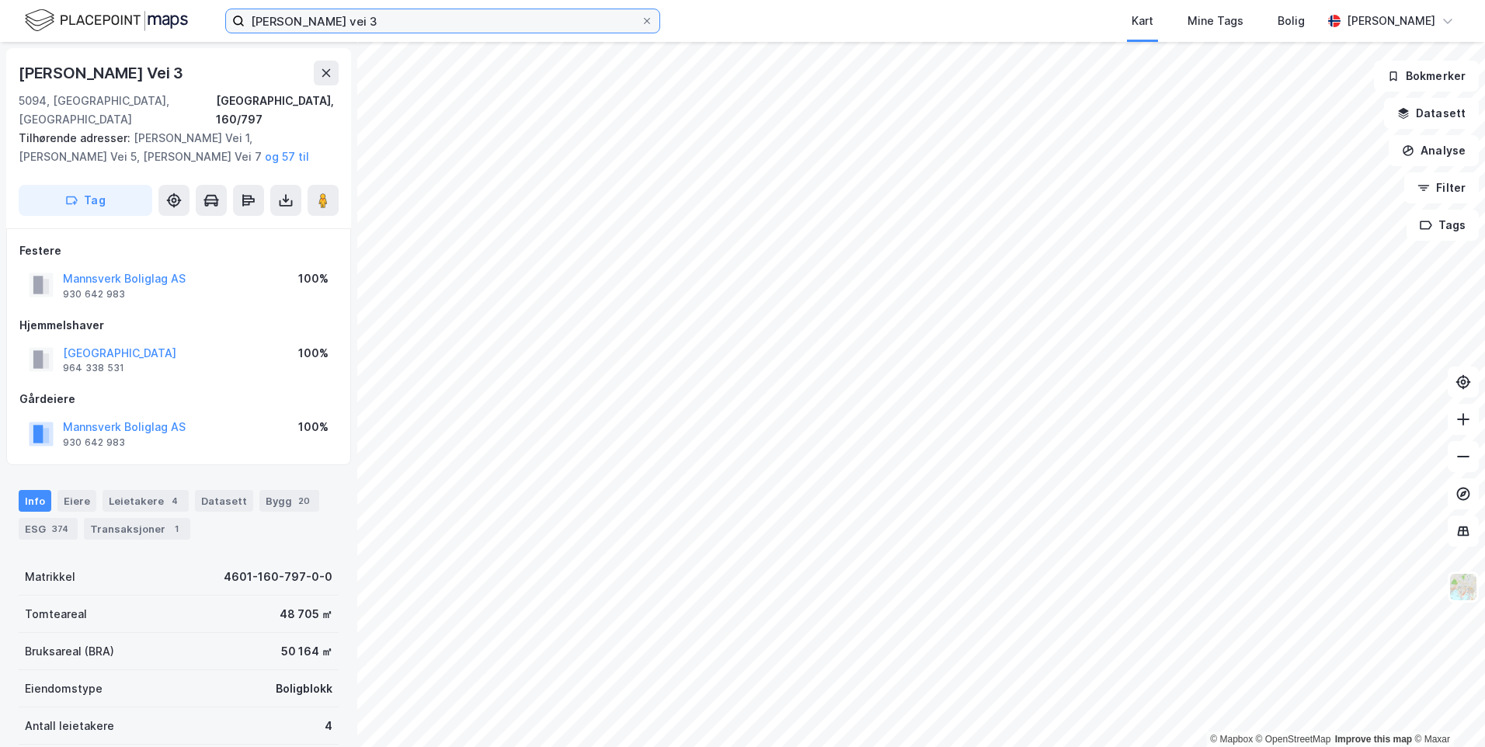
click at [435, 26] on input "[PERSON_NAME] vei 3" at bounding box center [443, 20] width 396 height 23
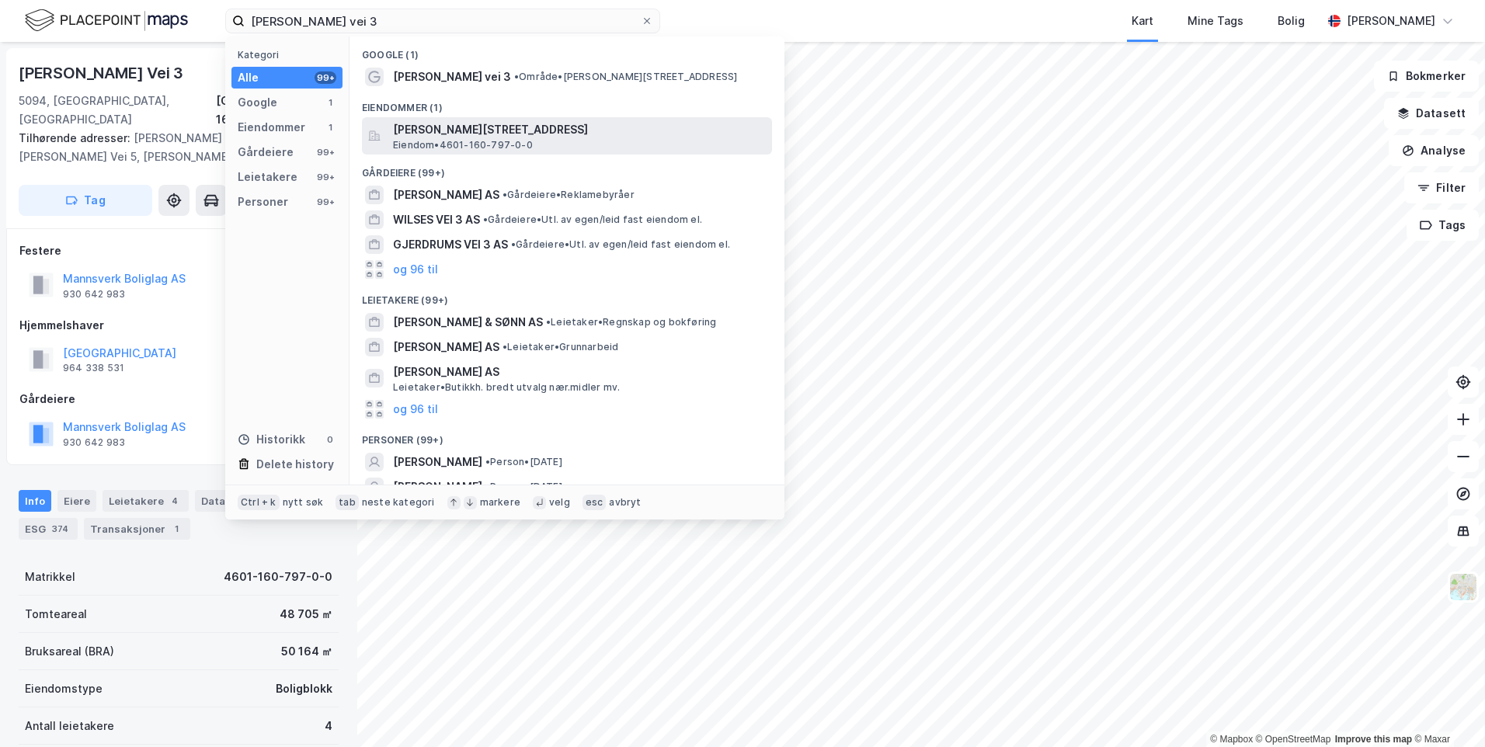
click at [512, 139] on span "Eiendom • 4601-160-797-0-0" at bounding box center [463, 145] width 140 height 12
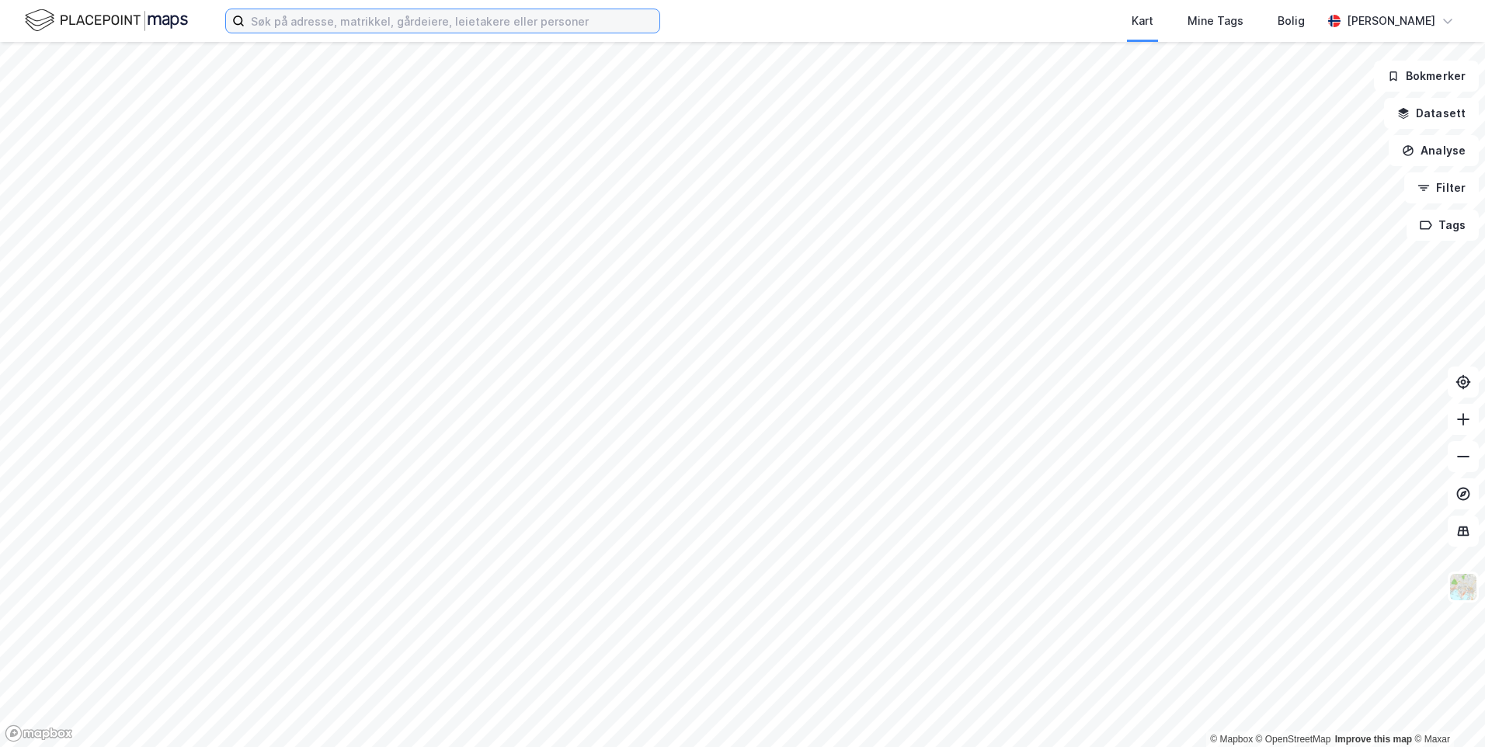
click at [580, 22] on input at bounding box center [452, 20] width 415 height 23
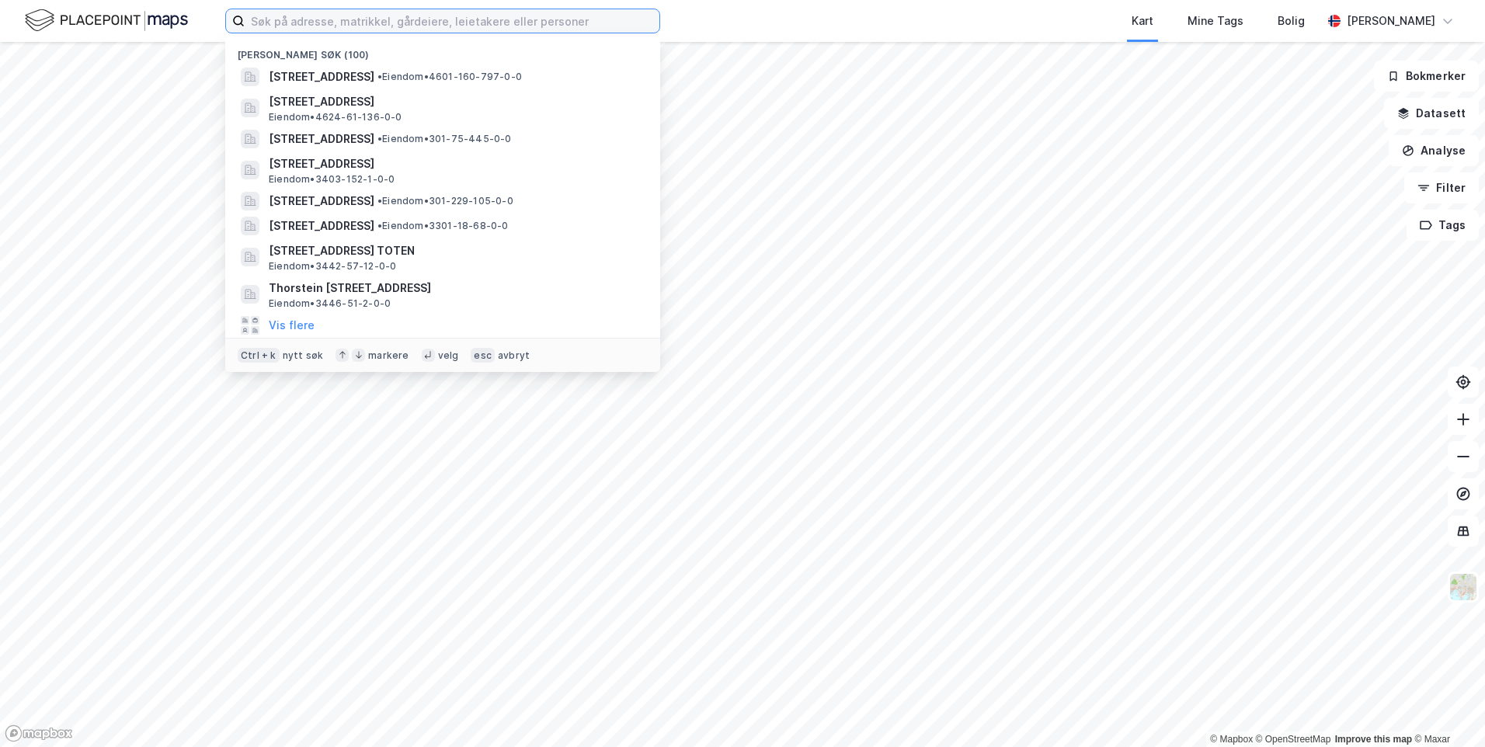
click at [505, 13] on input at bounding box center [452, 20] width 415 height 23
paste input "[PERSON_NAME] vei 3"
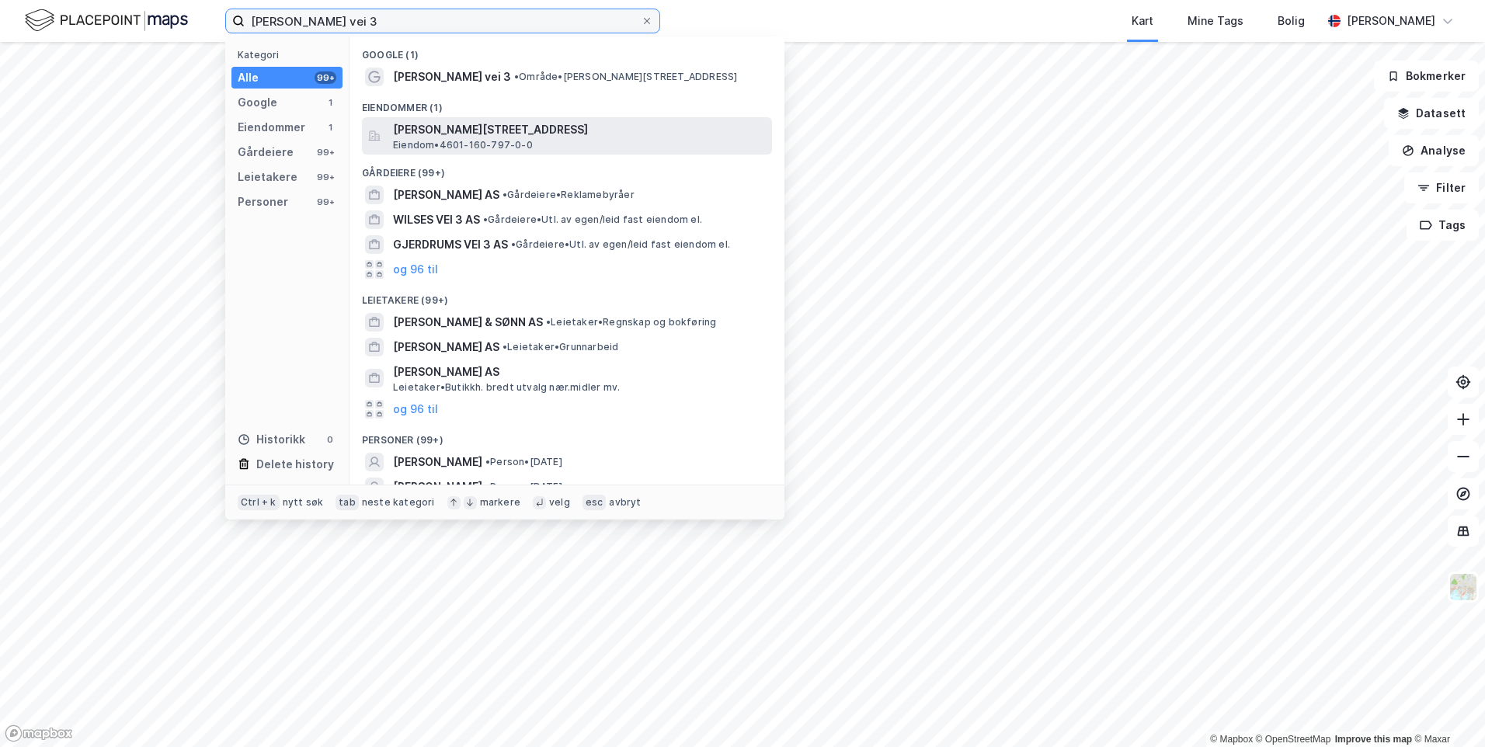
type input "[PERSON_NAME] vei 3"
click at [570, 129] on span "[PERSON_NAME][STREET_ADDRESS]" at bounding box center [579, 129] width 373 height 19
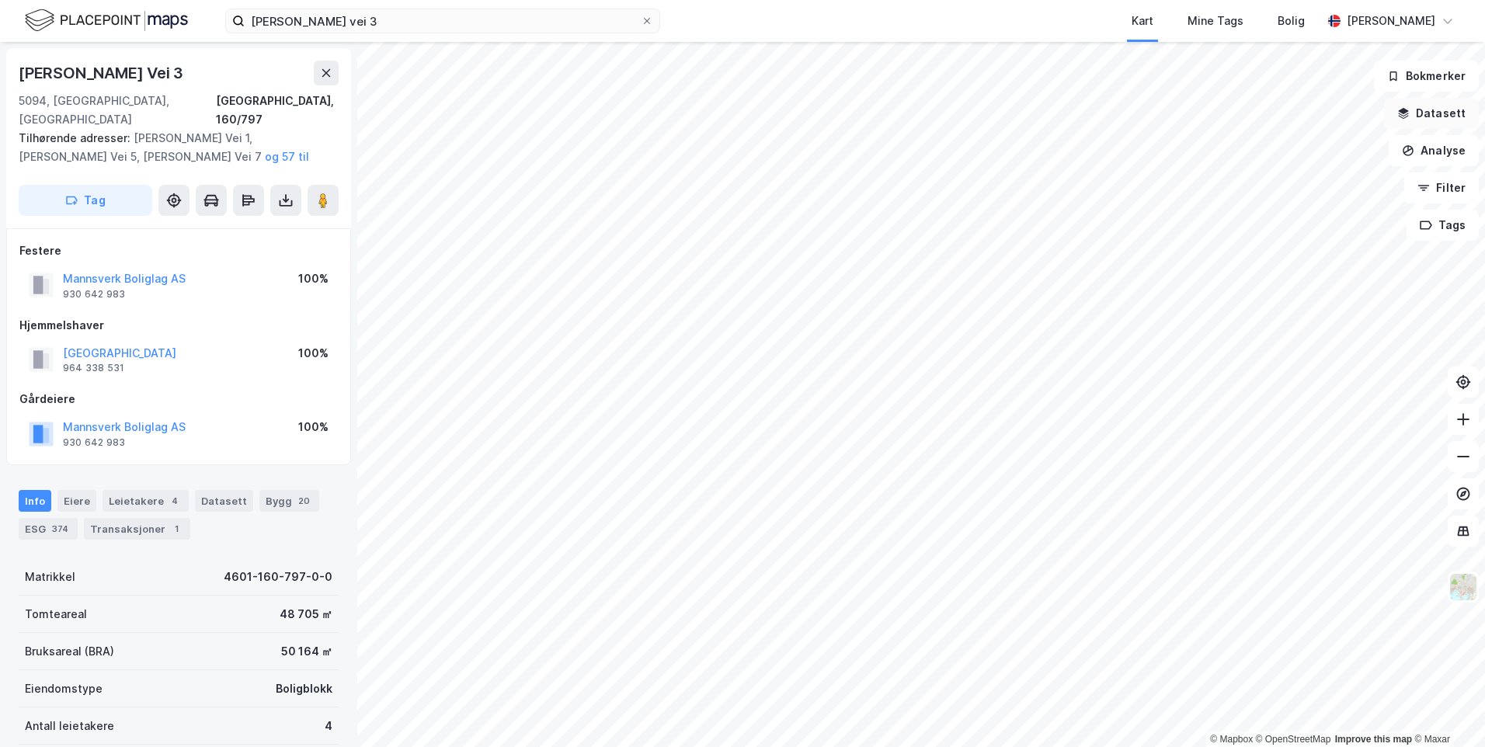
click at [1457, 110] on button "Datasett" at bounding box center [1431, 113] width 95 height 31
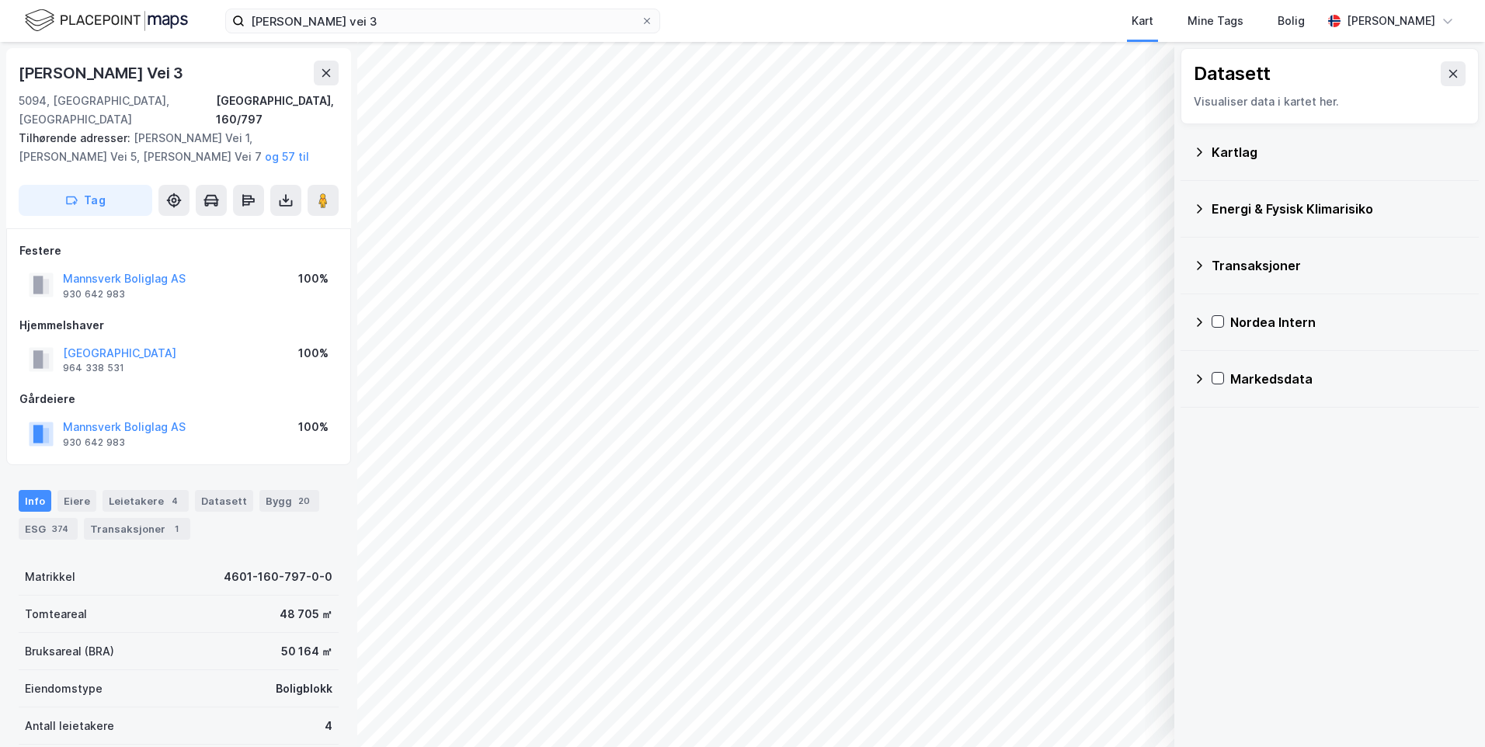
click at [1194, 151] on icon at bounding box center [1199, 152] width 12 height 12
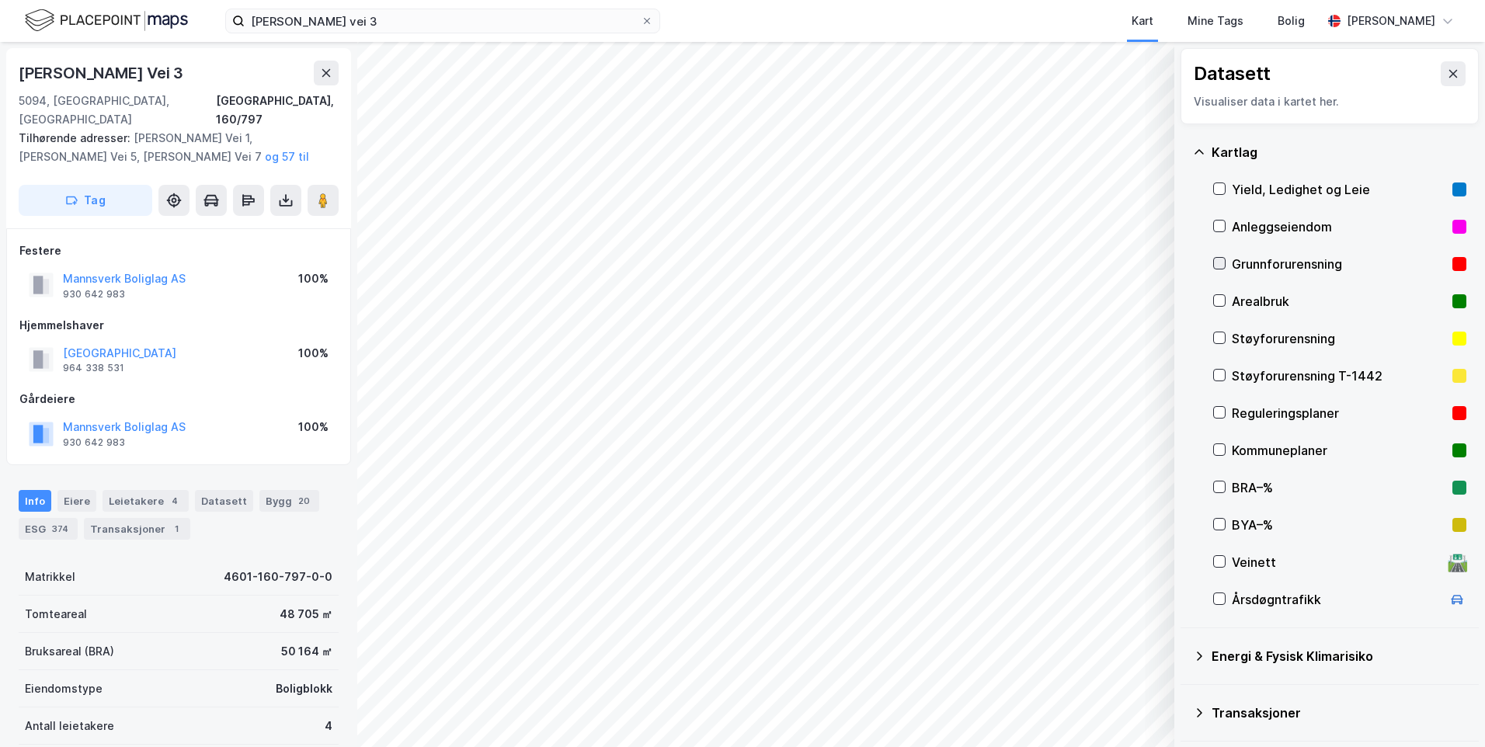
click at [1217, 262] on icon at bounding box center [1219, 263] width 11 height 11
click at [1203, 147] on icon at bounding box center [1199, 152] width 12 height 12
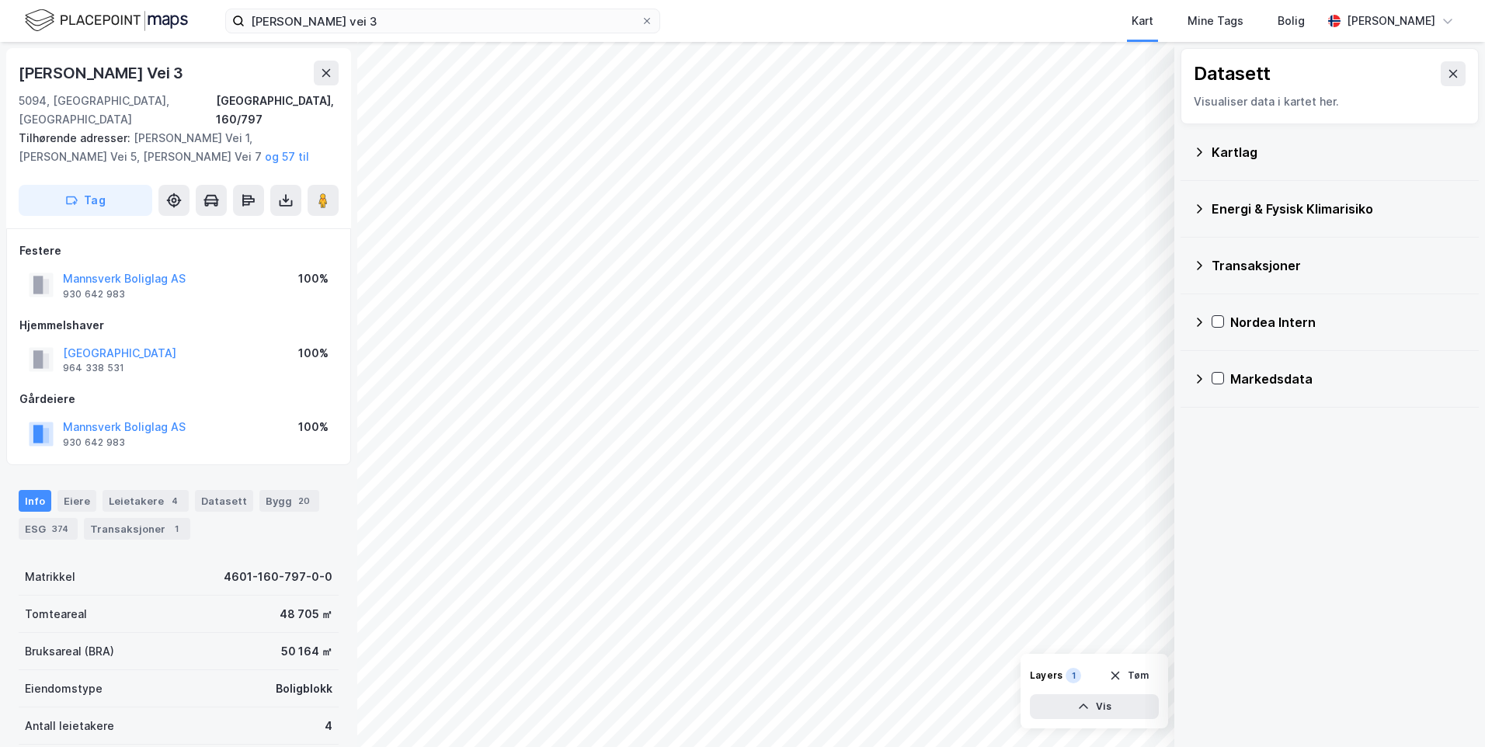
click at [1201, 205] on icon at bounding box center [1199, 209] width 12 height 12
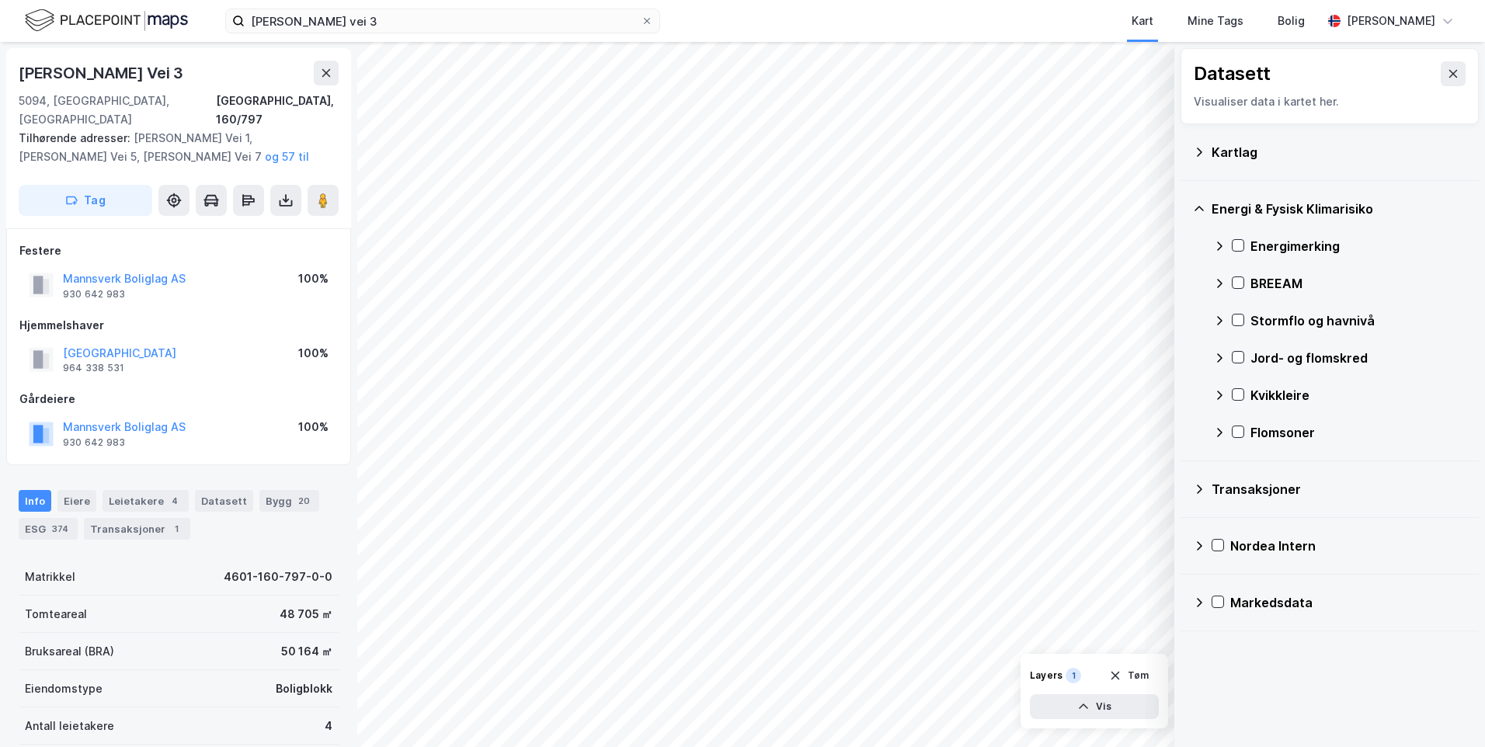
click at [1216, 241] on icon at bounding box center [1220, 246] width 12 height 12
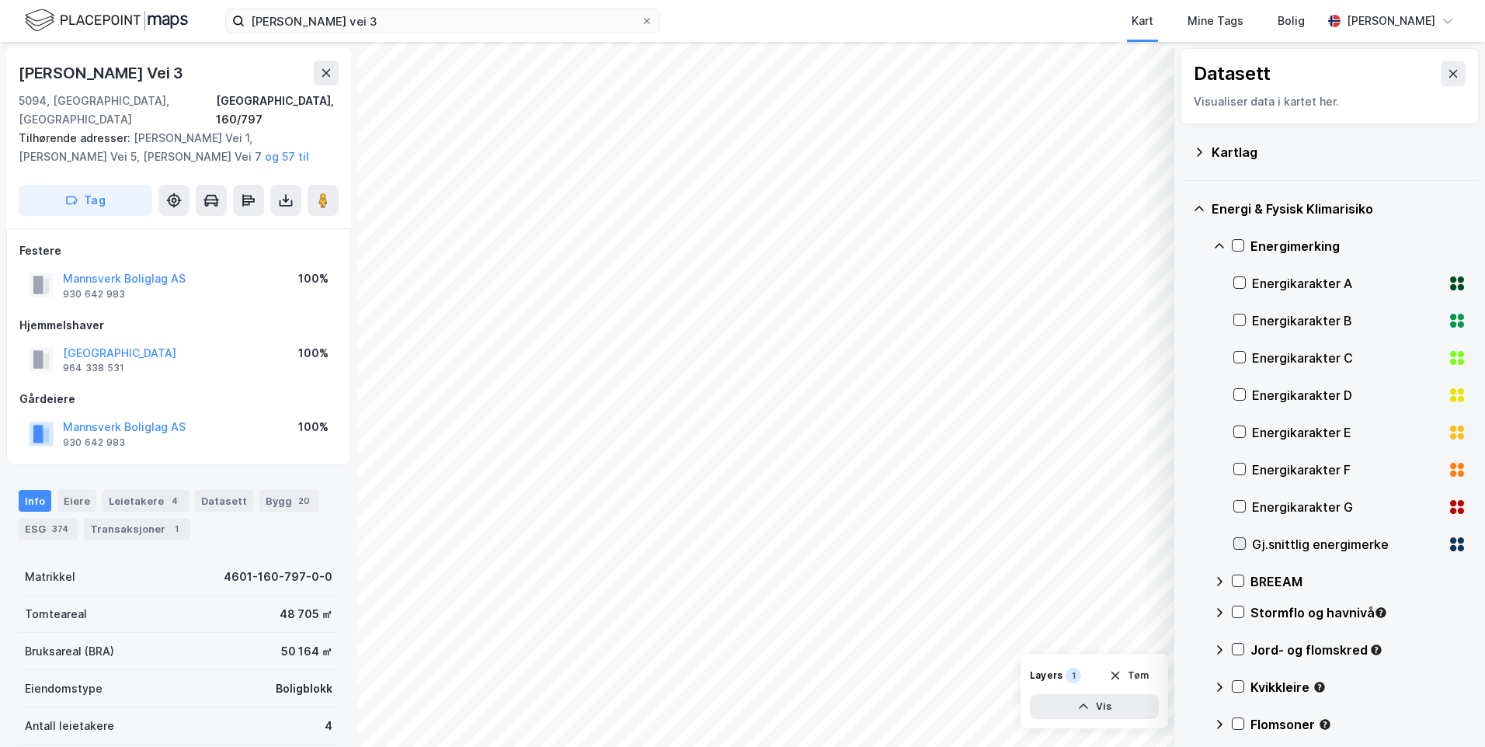
click at [1242, 542] on icon at bounding box center [1240, 543] width 11 height 11
click at [1221, 245] on icon at bounding box center [1219, 245] width 9 height 5
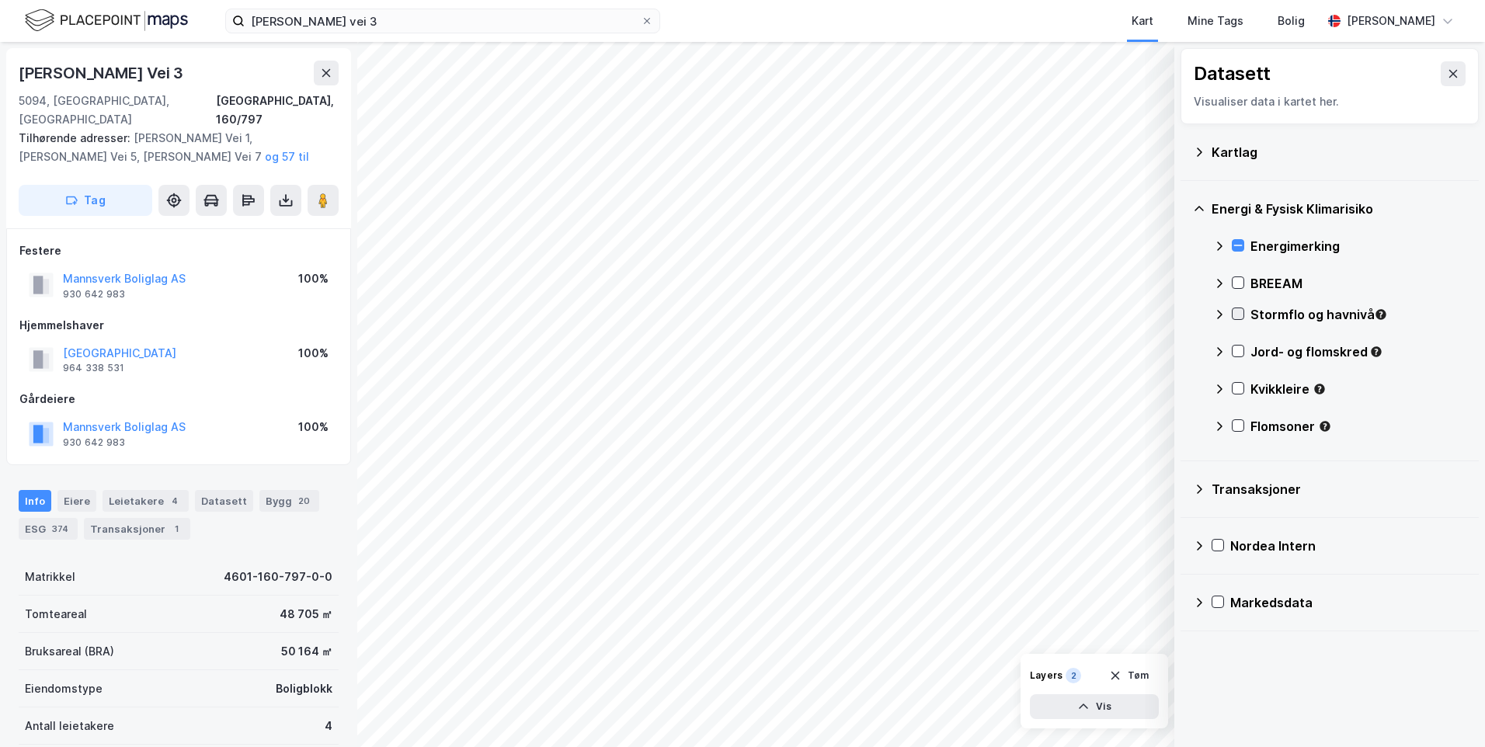
click at [1241, 311] on icon at bounding box center [1238, 313] width 11 height 11
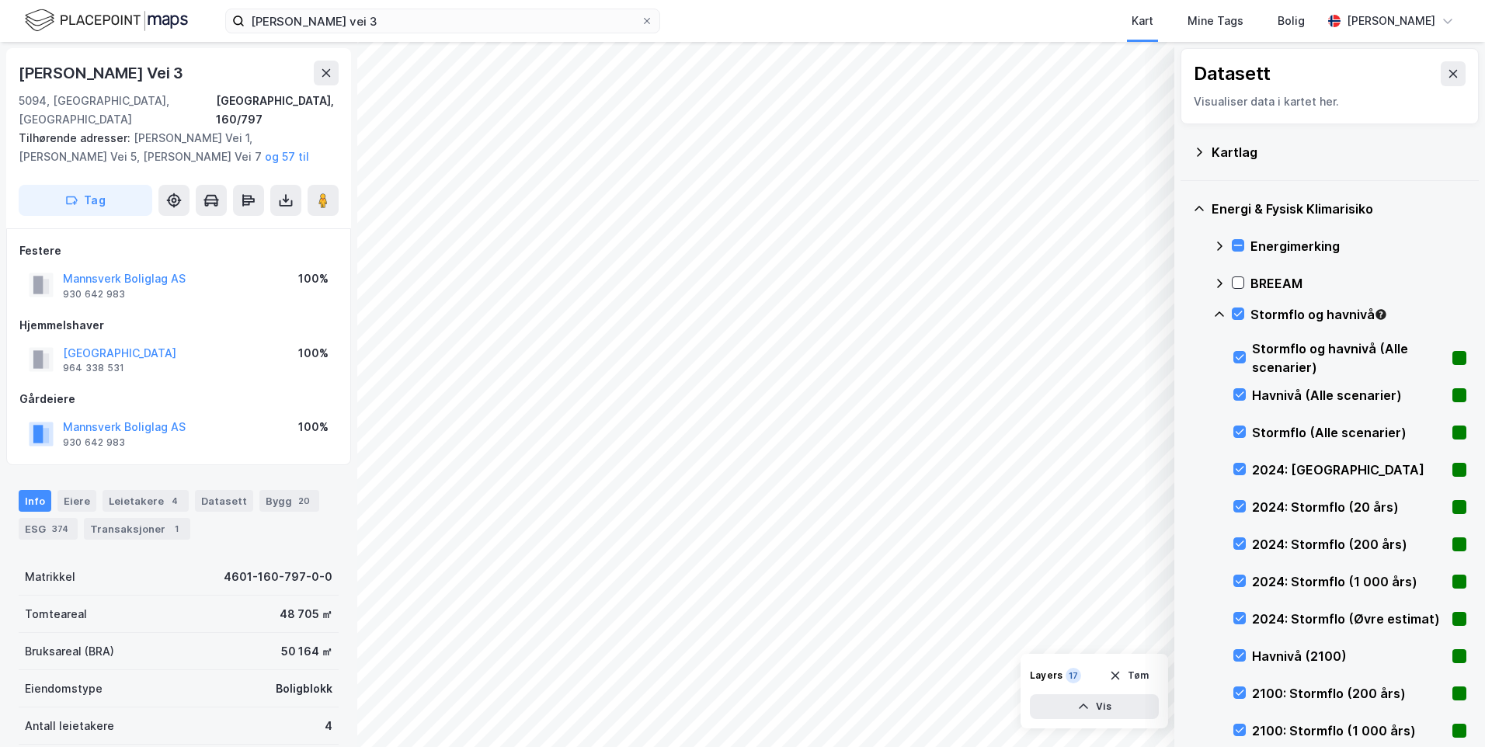
click at [1219, 315] on icon at bounding box center [1220, 314] width 12 height 12
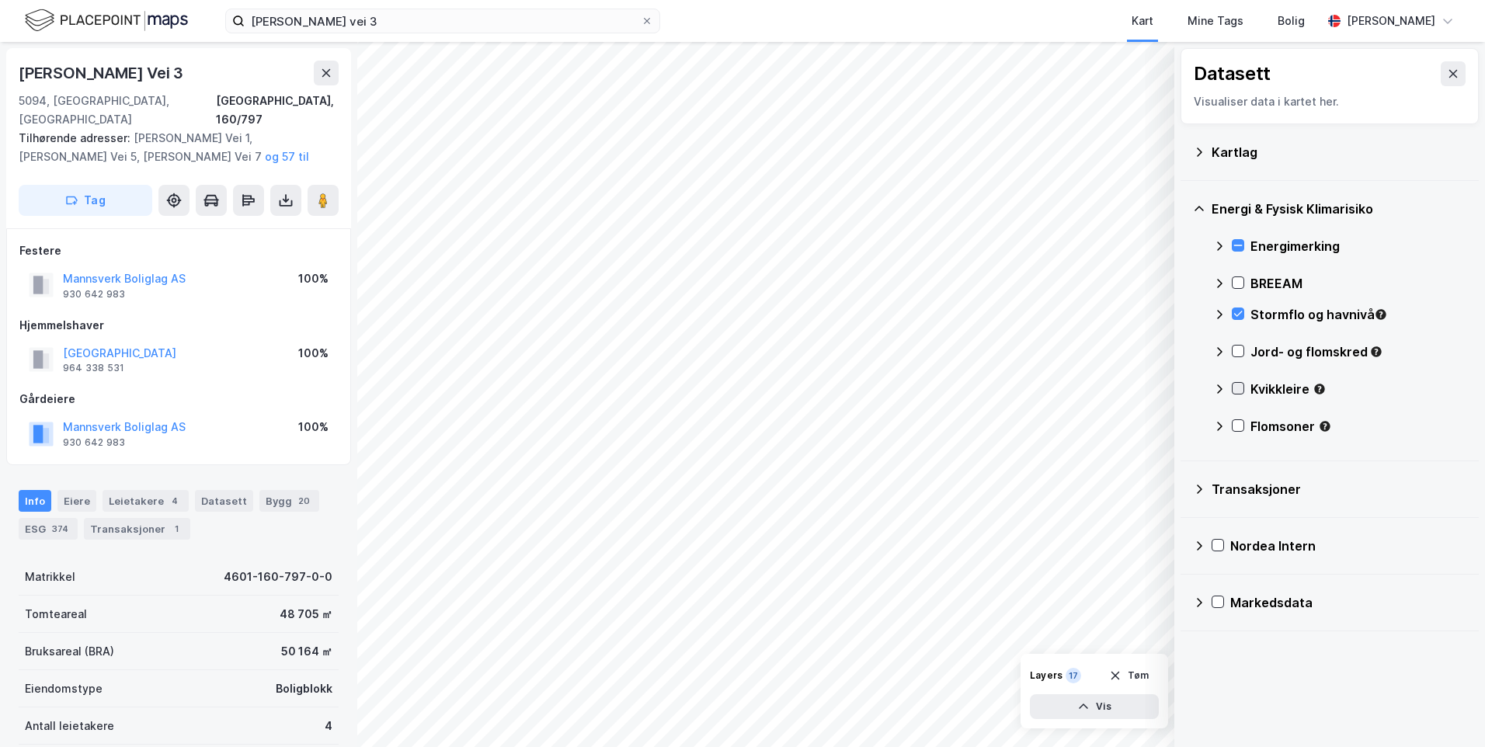
click at [1240, 386] on icon at bounding box center [1238, 388] width 11 height 11
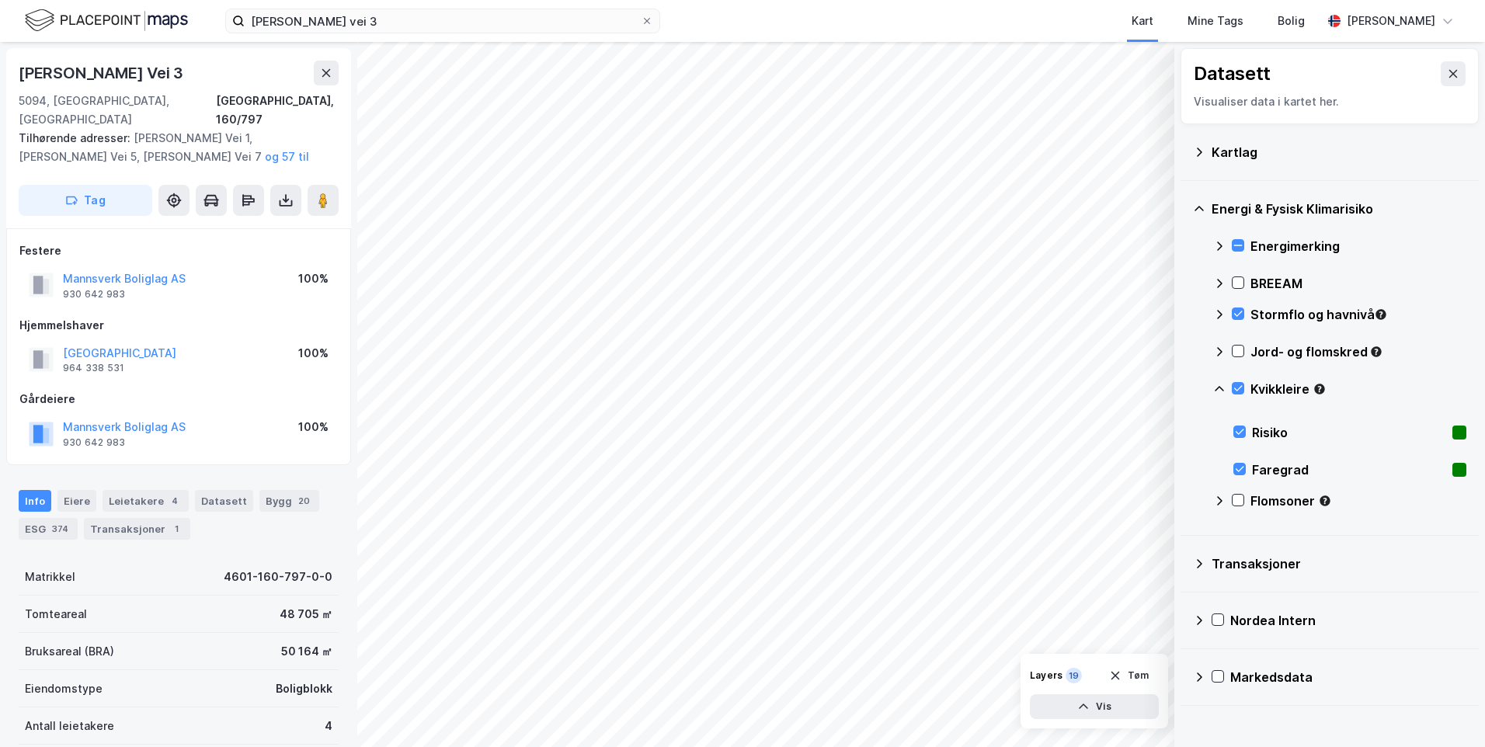
click at [1222, 388] on icon at bounding box center [1220, 389] width 12 height 12
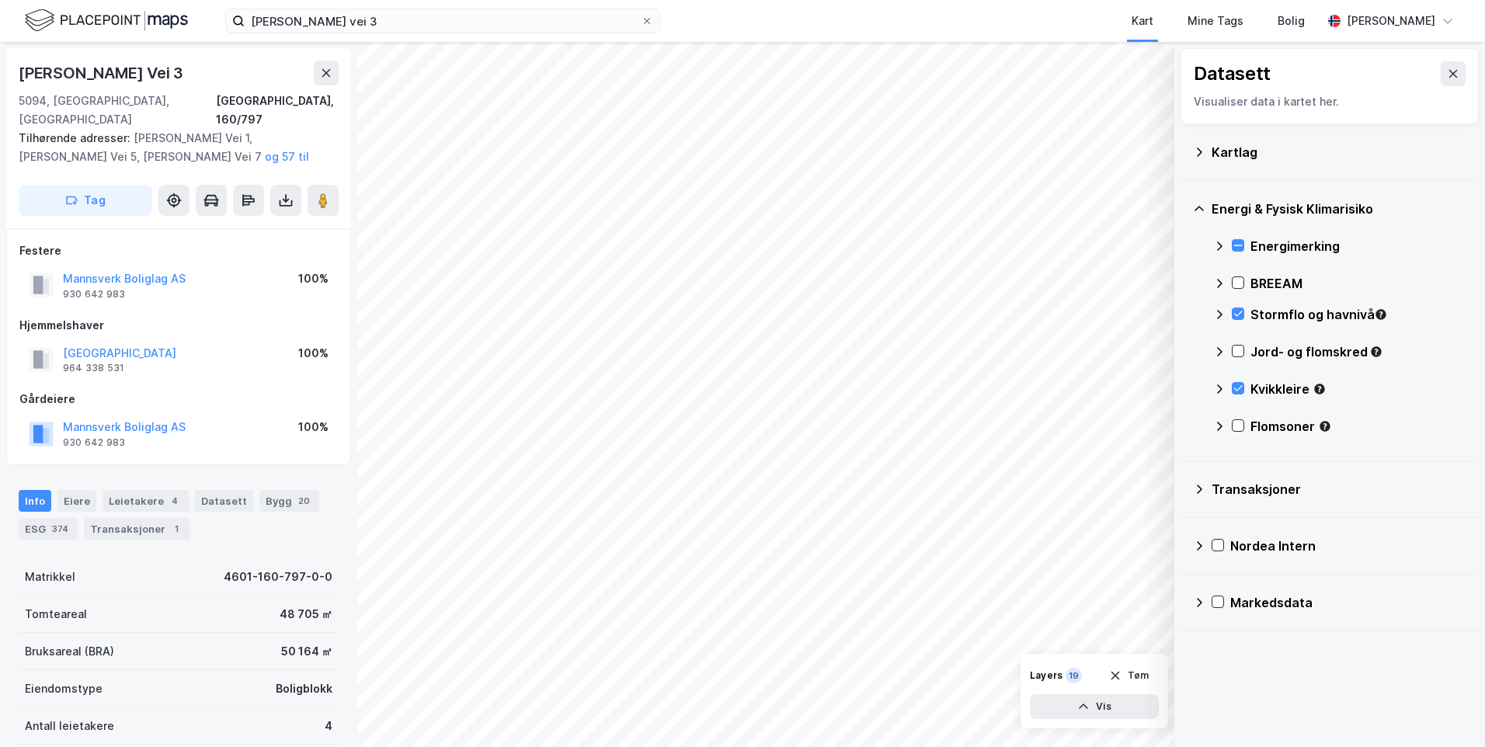
click at [1231, 351] on div "Jord- og flomskred" at bounding box center [1340, 358] width 253 height 37
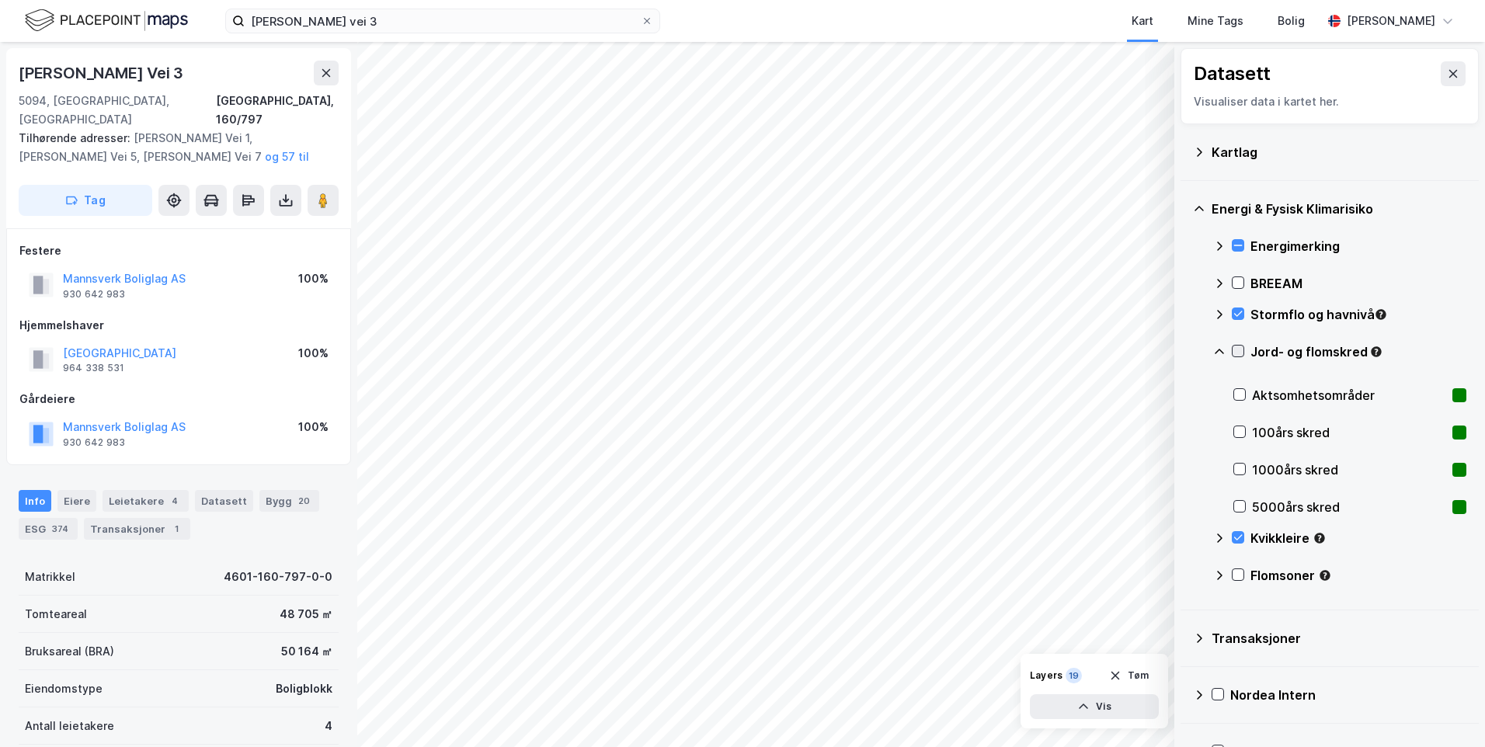
click at [1238, 348] on icon at bounding box center [1238, 351] width 11 height 11
click at [1218, 350] on icon at bounding box center [1220, 352] width 12 height 12
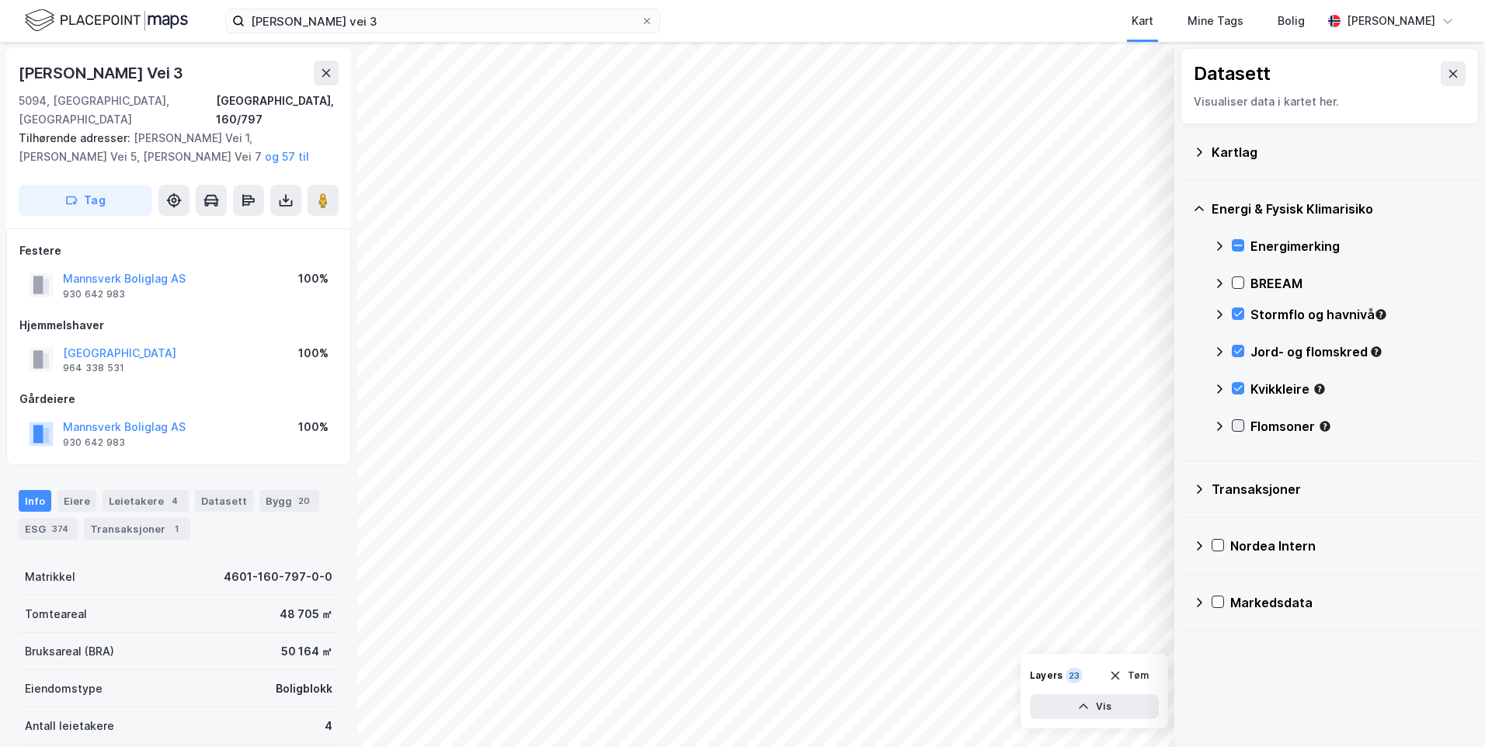
click at [1242, 426] on icon at bounding box center [1238, 425] width 11 height 11
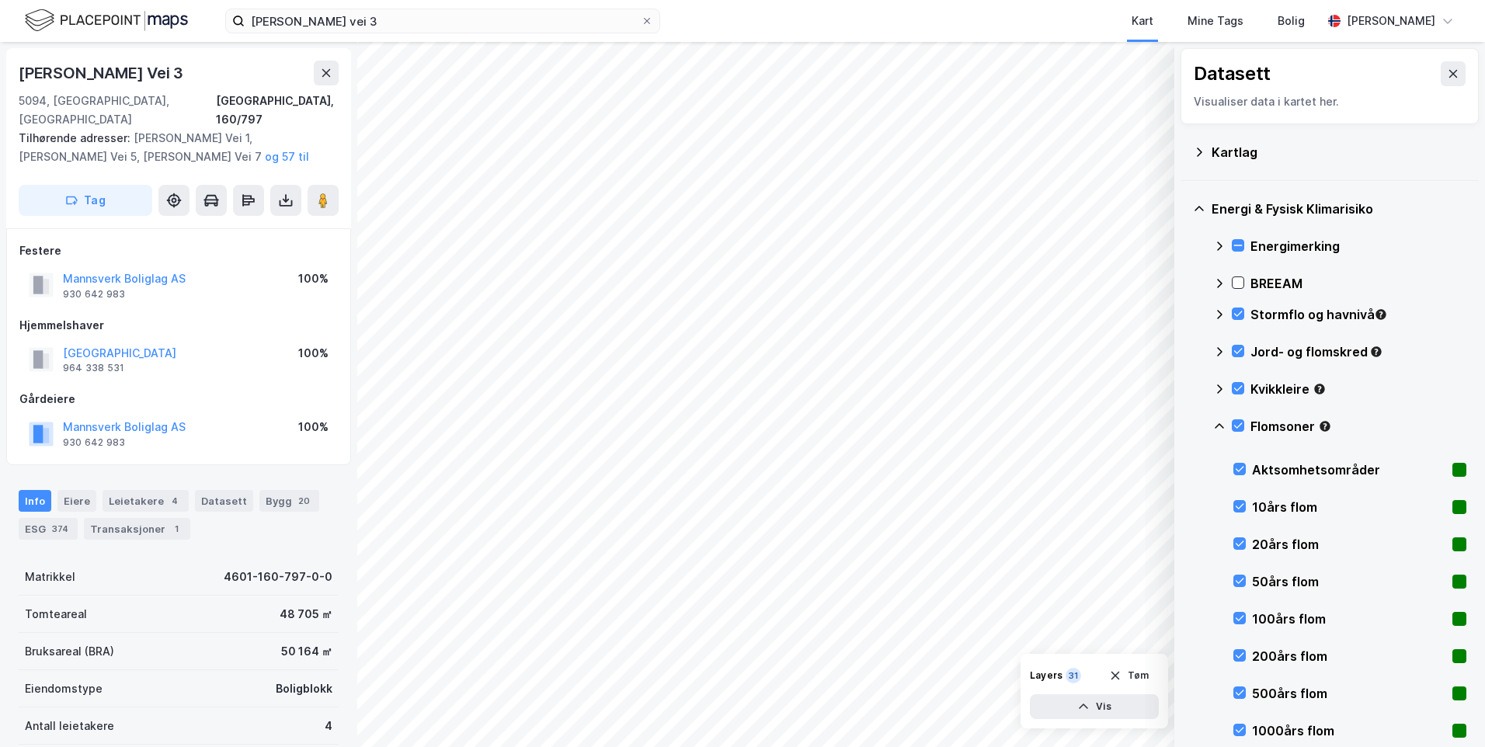
click at [1220, 425] on icon at bounding box center [1220, 426] width 12 height 12
